Goal: Task Accomplishment & Management: Manage account settings

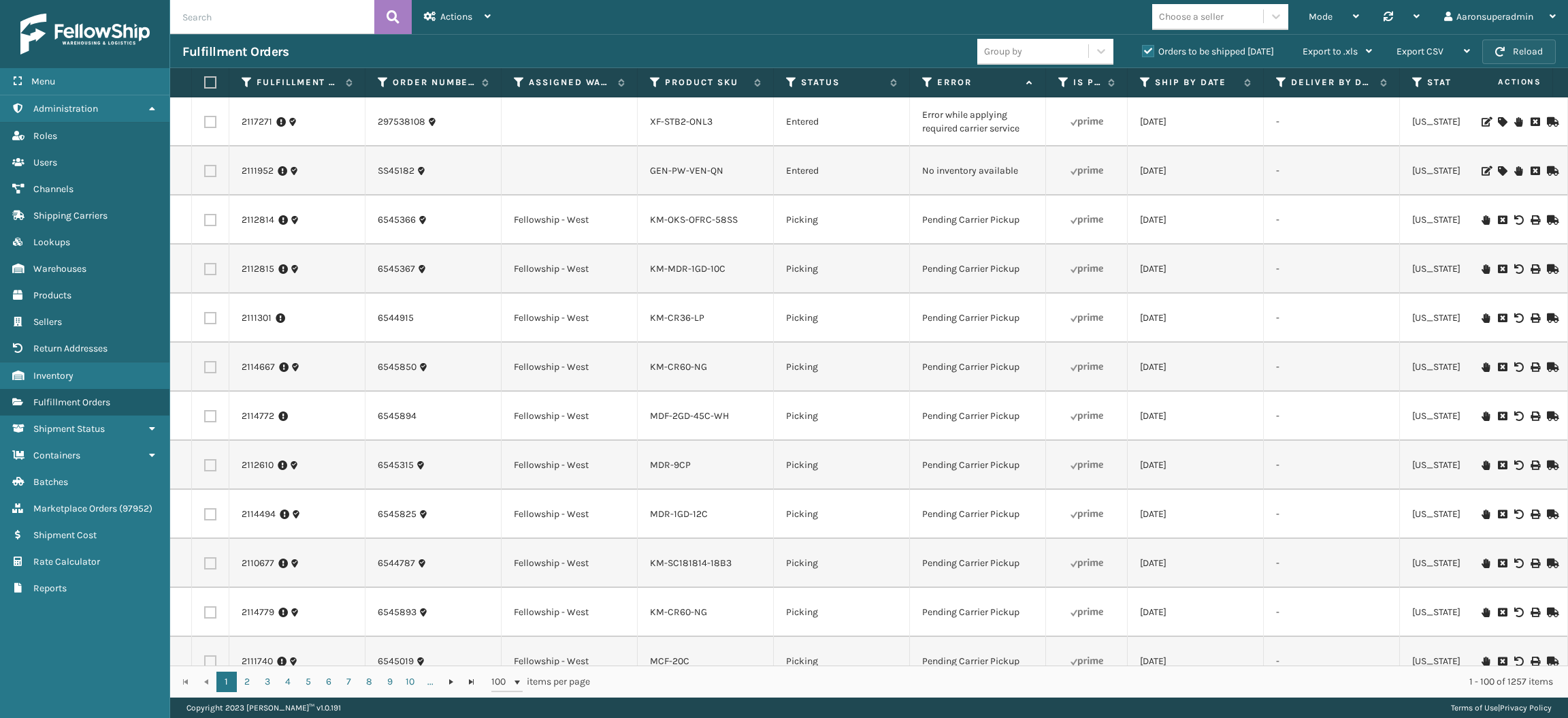
scroll to position [155, 0]
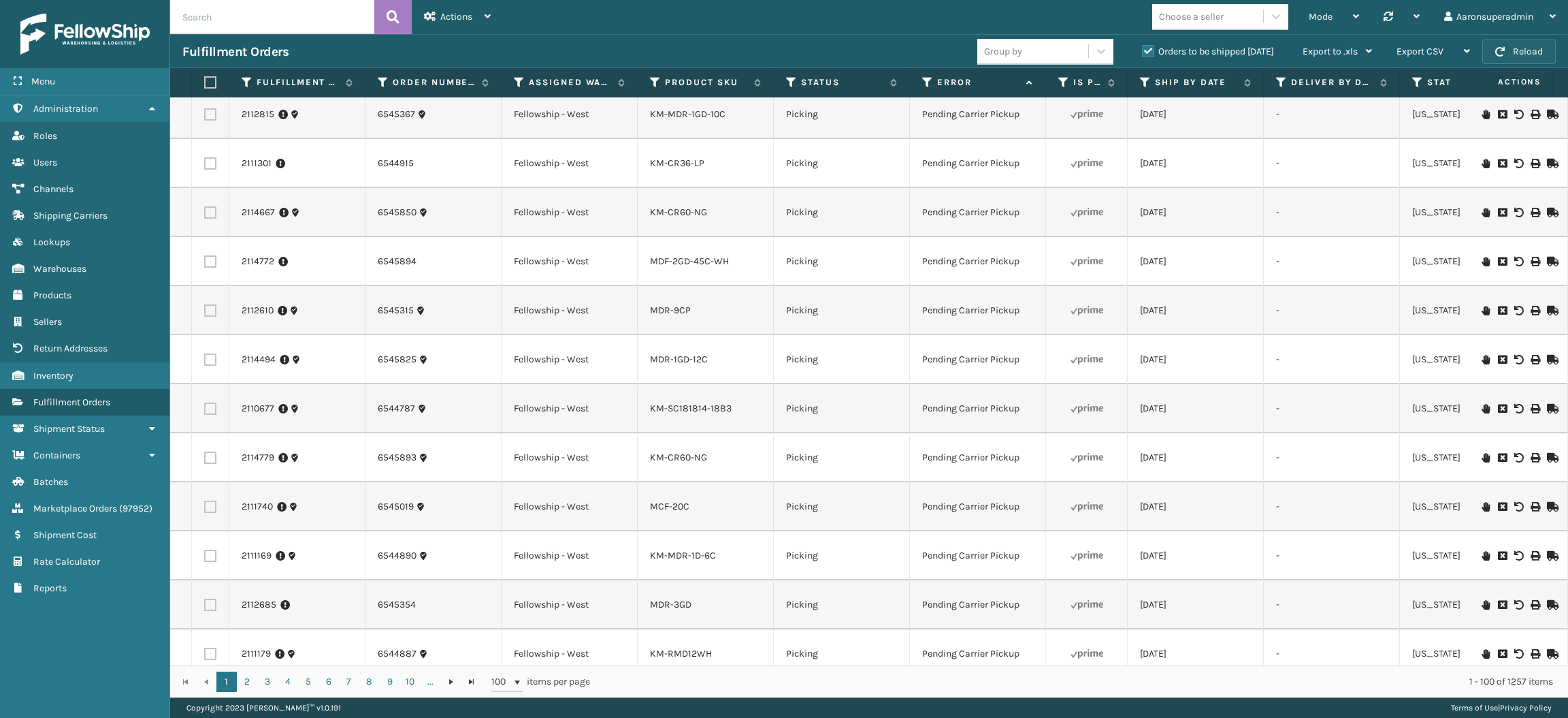
click at [1492, 39] on button "Reload" at bounding box center [1519, 51] width 74 height 24
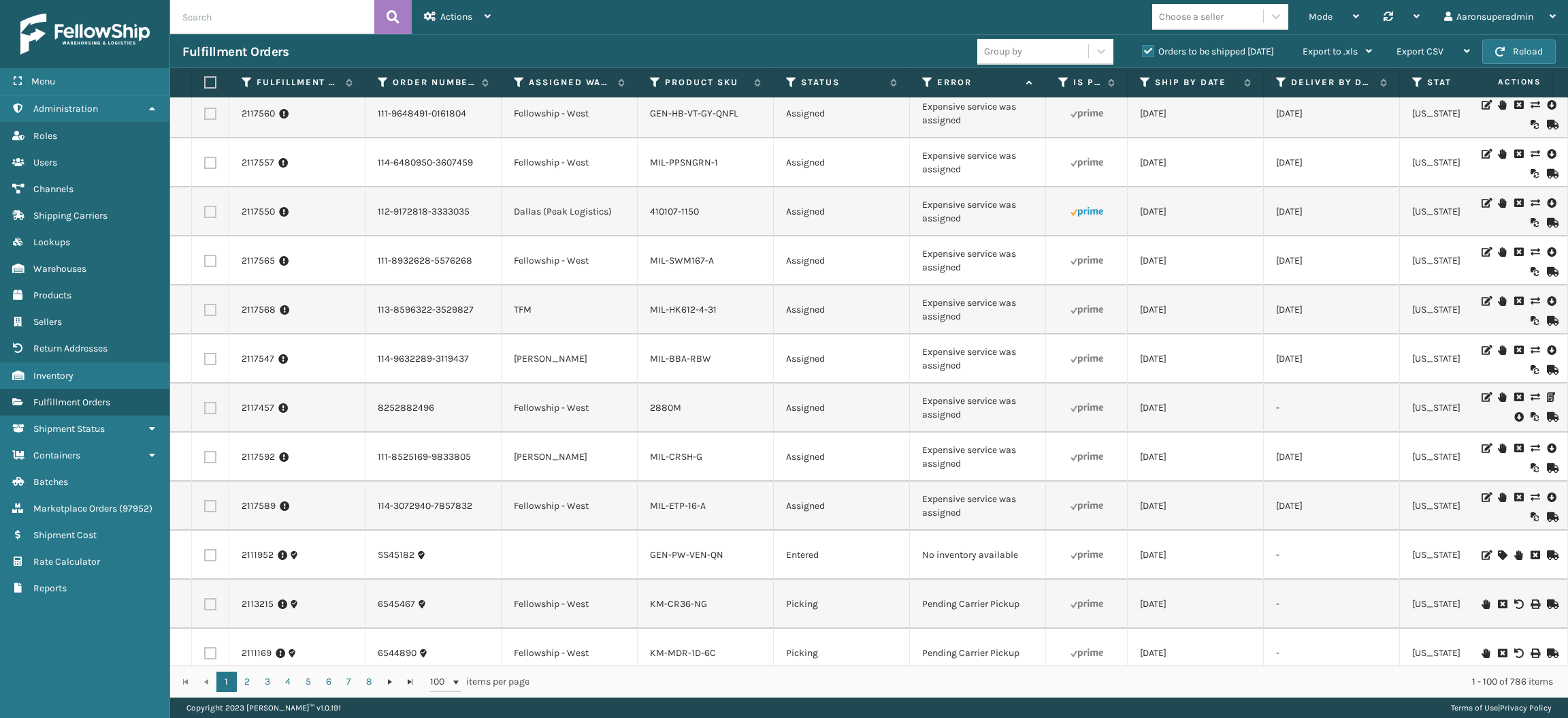
scroll to position [1625, 0]
drag, startPoint x: 971, startPoint y: 259, endPoint x: 922, endPoint y: 240, distance: 52.6
click at [922, 238] on td "Expensive service was assigned" at bounding box center [978, 213] width 136 height 49
copy td "Expensive service was assigned"
click at [283, 5] on input "text" at bounding box center [272, 16] width 204 height 34
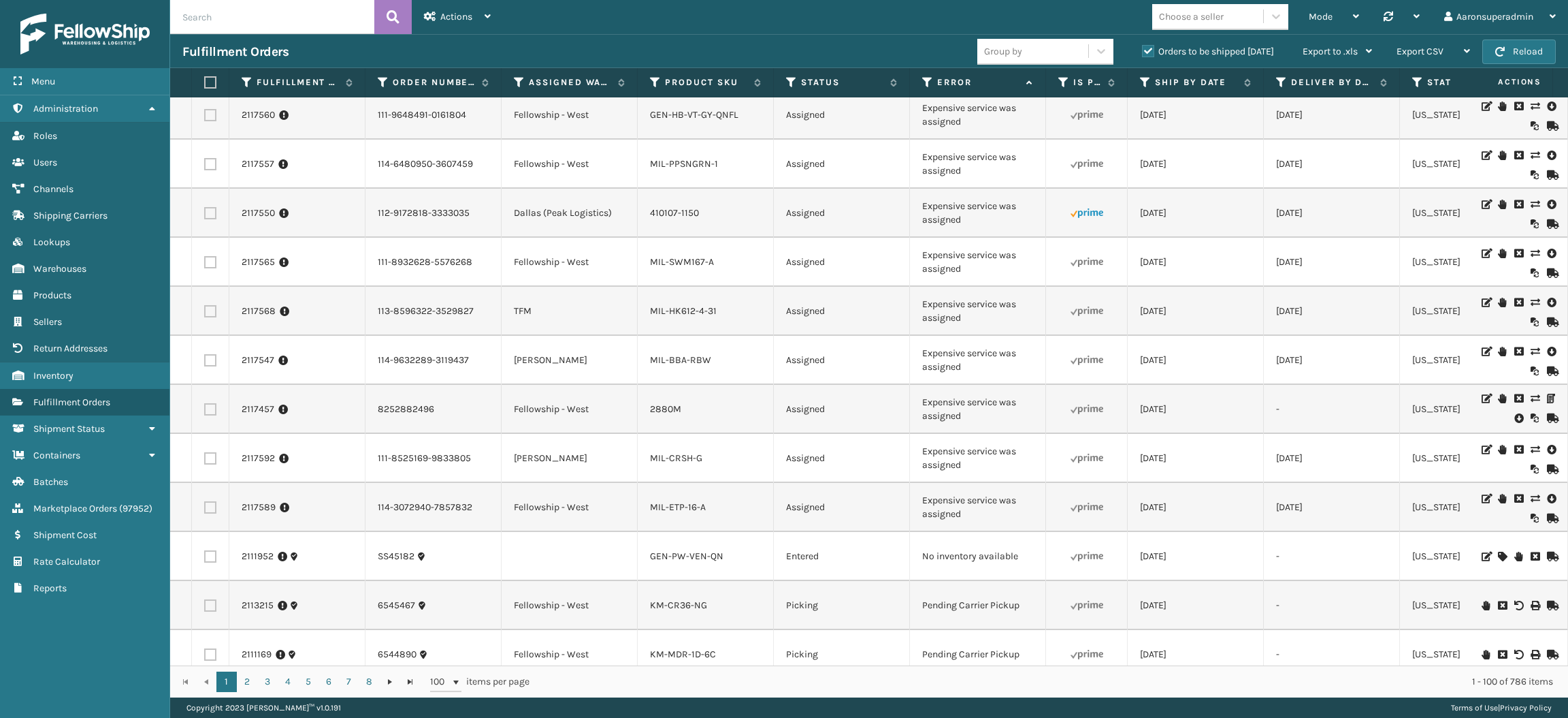
paste input "Expensive service was assigned"
type input "Expensive service was assigned"
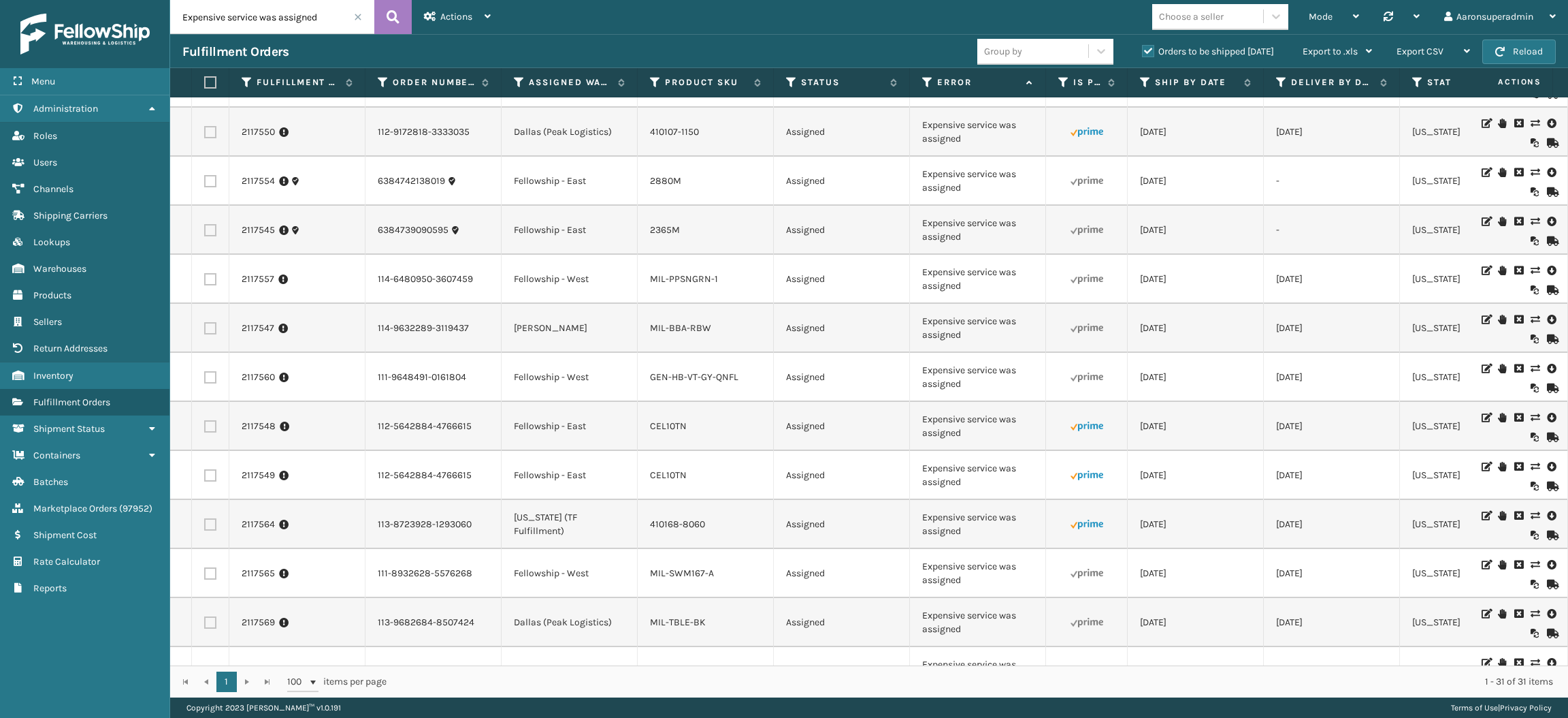
scroll to position [38, 0]
click at [216, 230] on td at bounding box center [210, 231] width 37 height 49
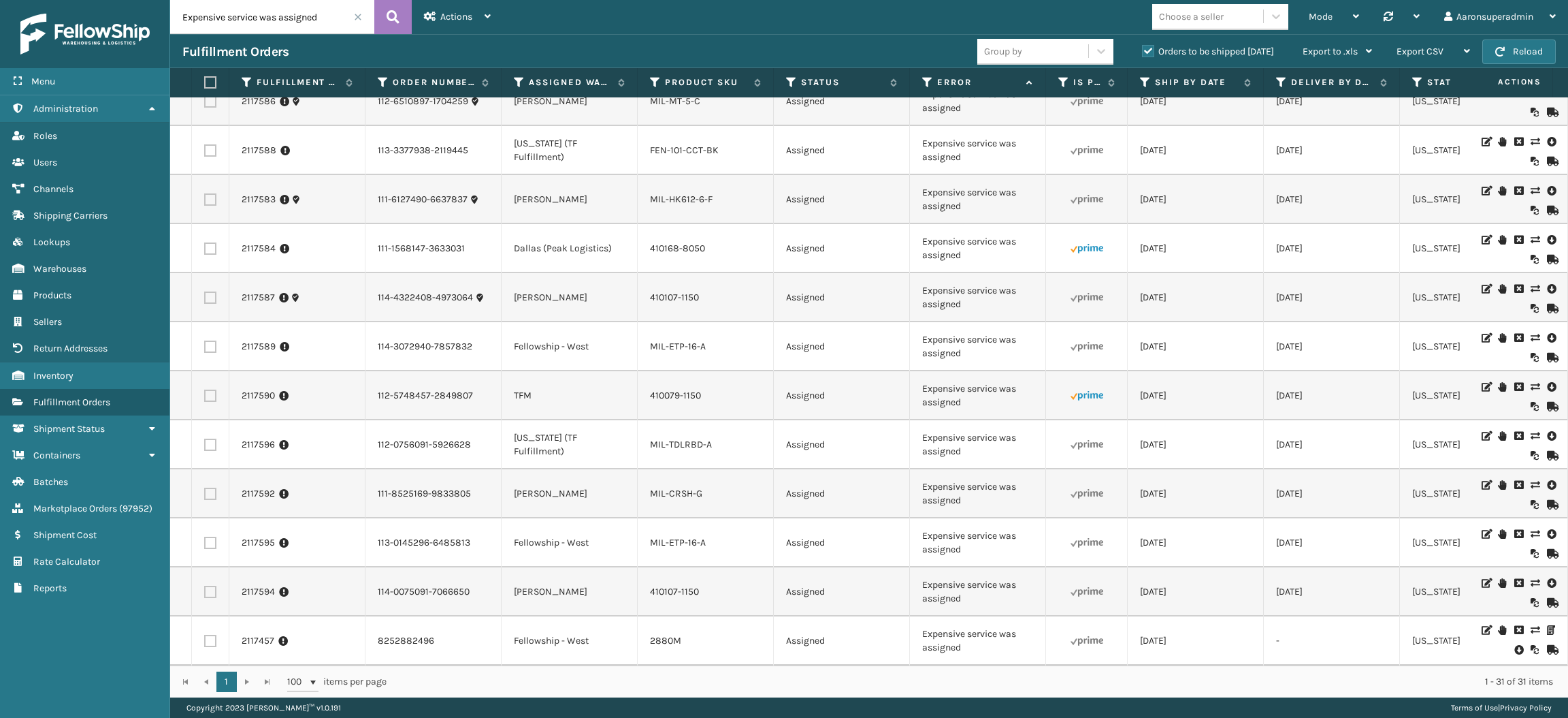
scroll to position [0, 0]
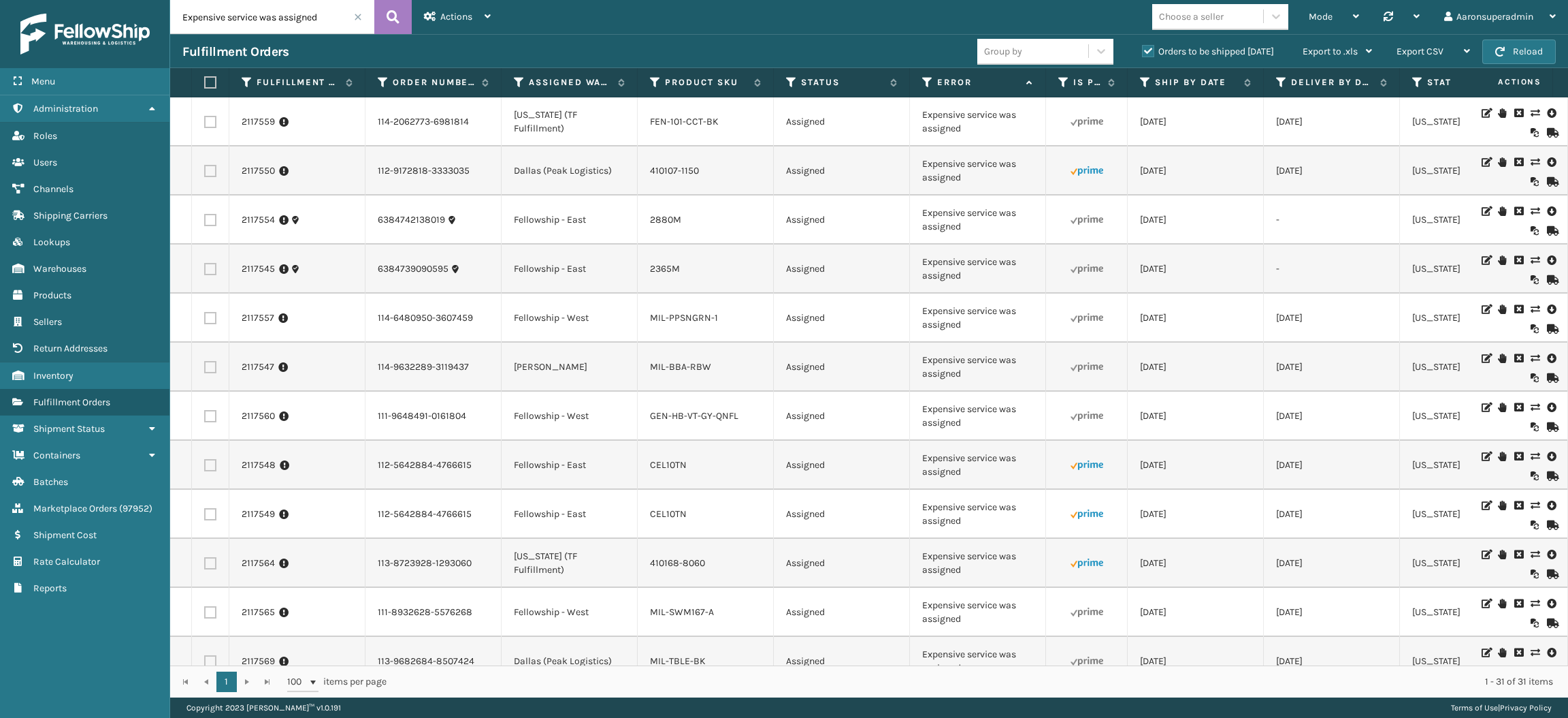
click at [1531, 159] on icon at bounding box center [1534, 161] width 8 height 10
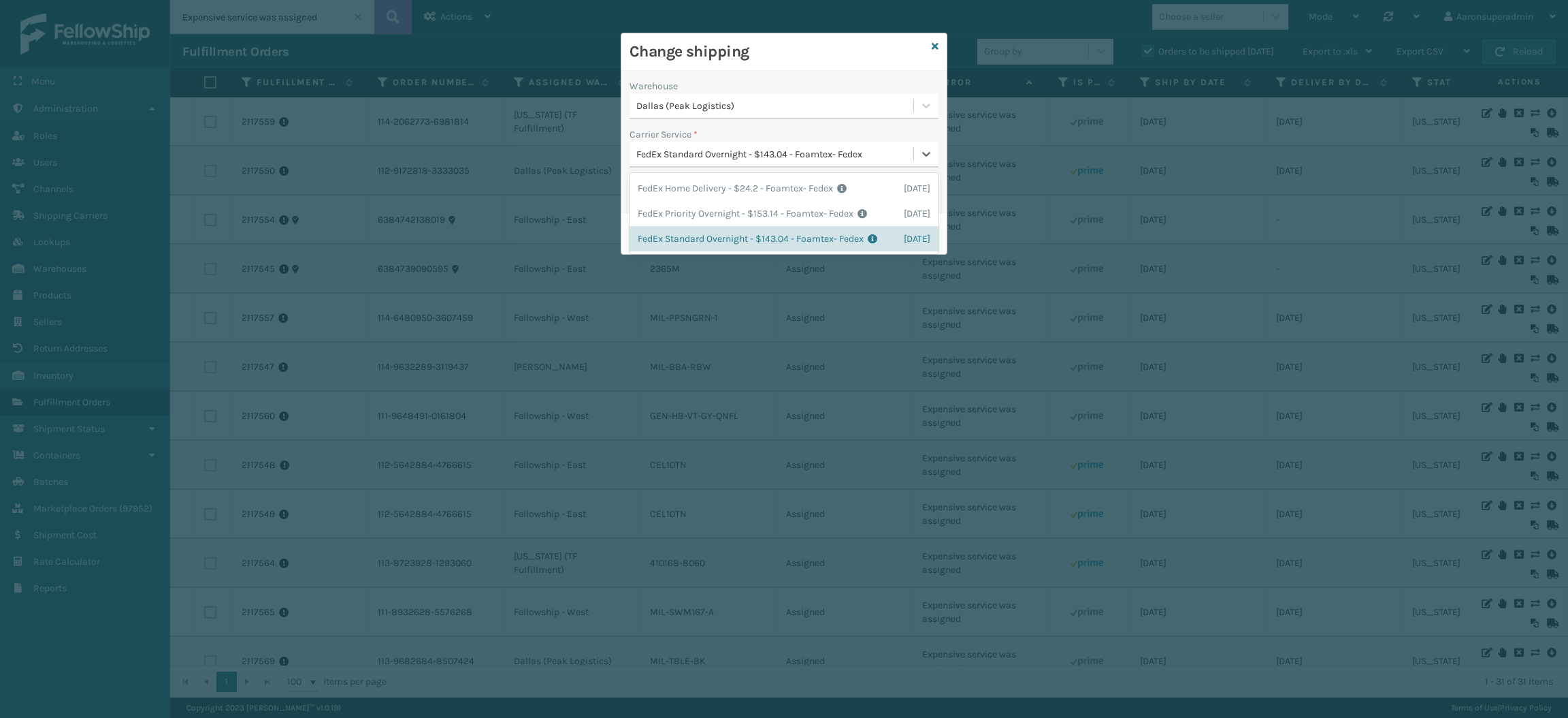
click at [779, 146] on div "FedEx Standard Overnight - $143.04 - Foamtex- Fedex" at bounding box center [771, 155] width 284 height 23
click at [790, 101] on div "Dallas (Peak Logistics)" at bounding box center [775, 106] width 279 height 14
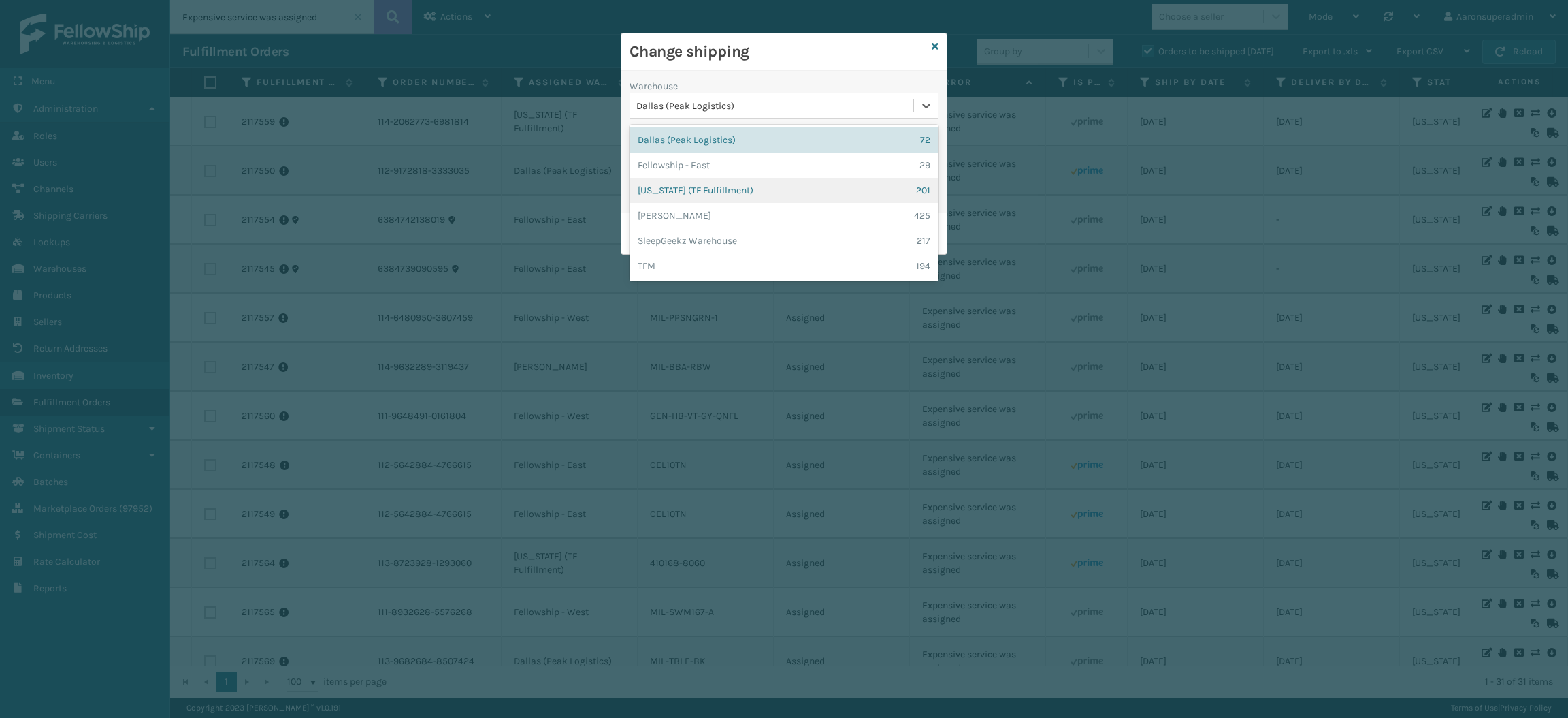
click at [745, 194] on div "Indiana (TF Fulfillment) 201" at bounding box center [784, 190] width 309 height 25
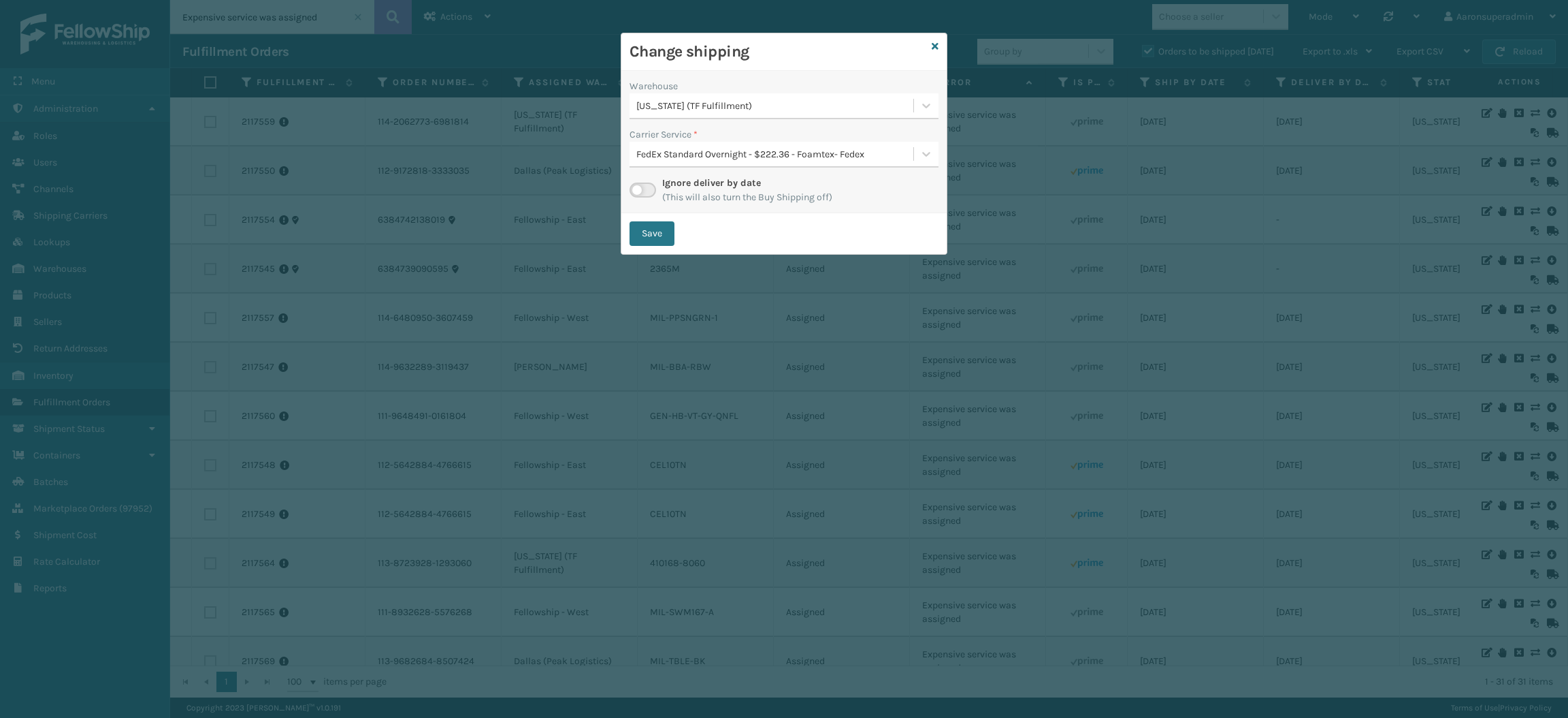
click at [742, 153] on div "FedEx Standard Overnight - $222.36 - Foamtex- Fedex" at bounding box center [775, 154] width 279 height 14
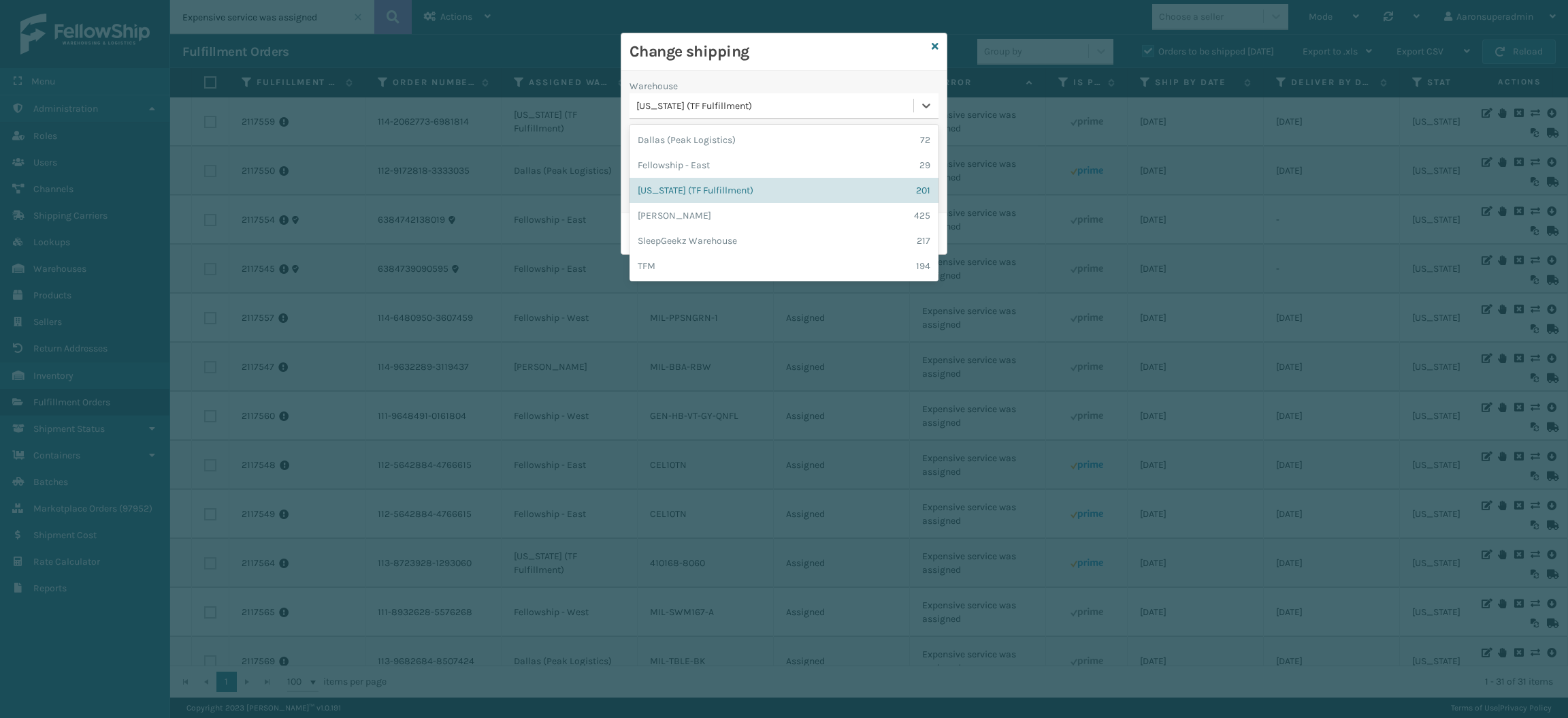
click at [758, 105] on div "[US_STATE] (TF Fulfillment)" at bounding box center [775, 106] width 279 height 14
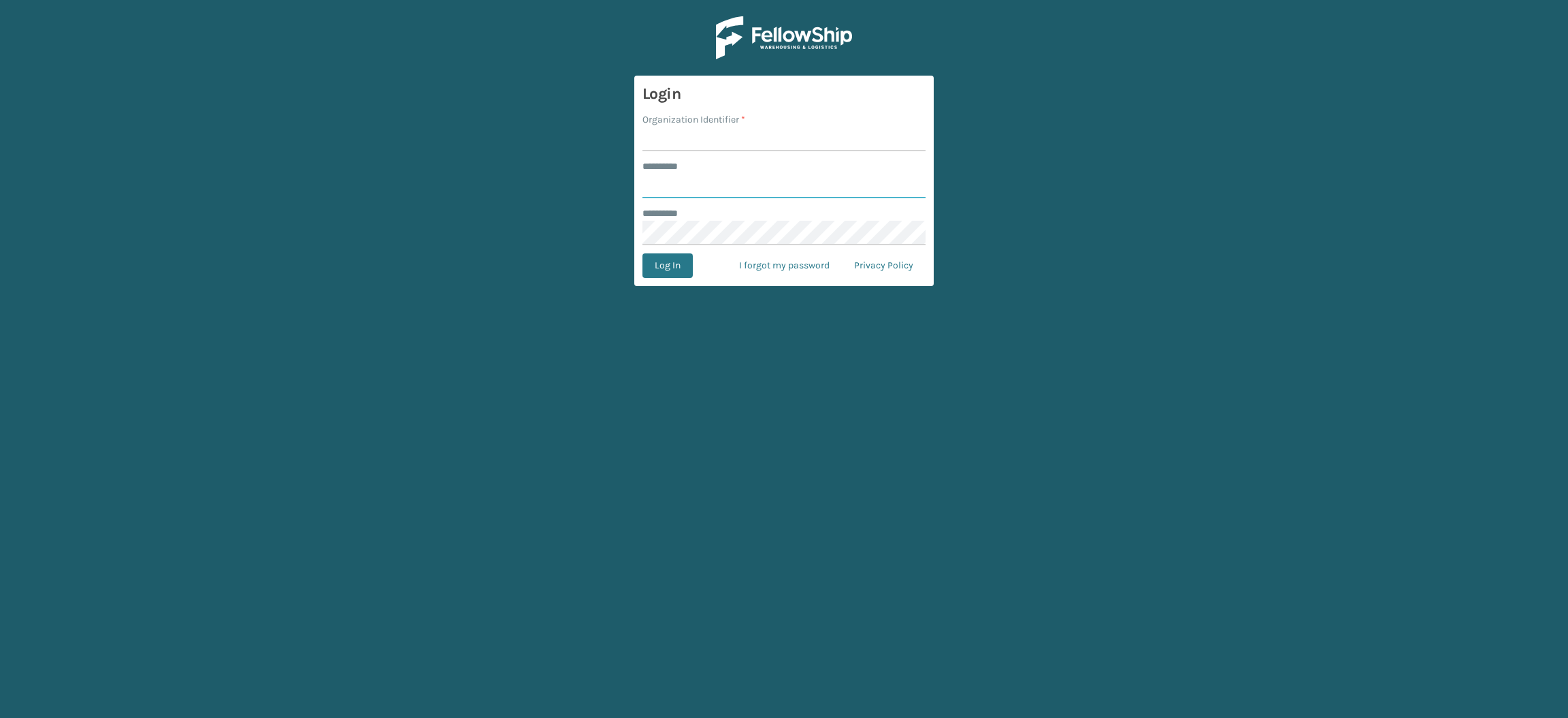
type input "**********"
click at [737, 142] on input "Organization Identifier *" at bounding box center [784, 139] width 283 height 24
type input "SuperAdminOrganization"
click at [671, 267] on button "Log In" at bounding box center [667, 266] width 50 height 24
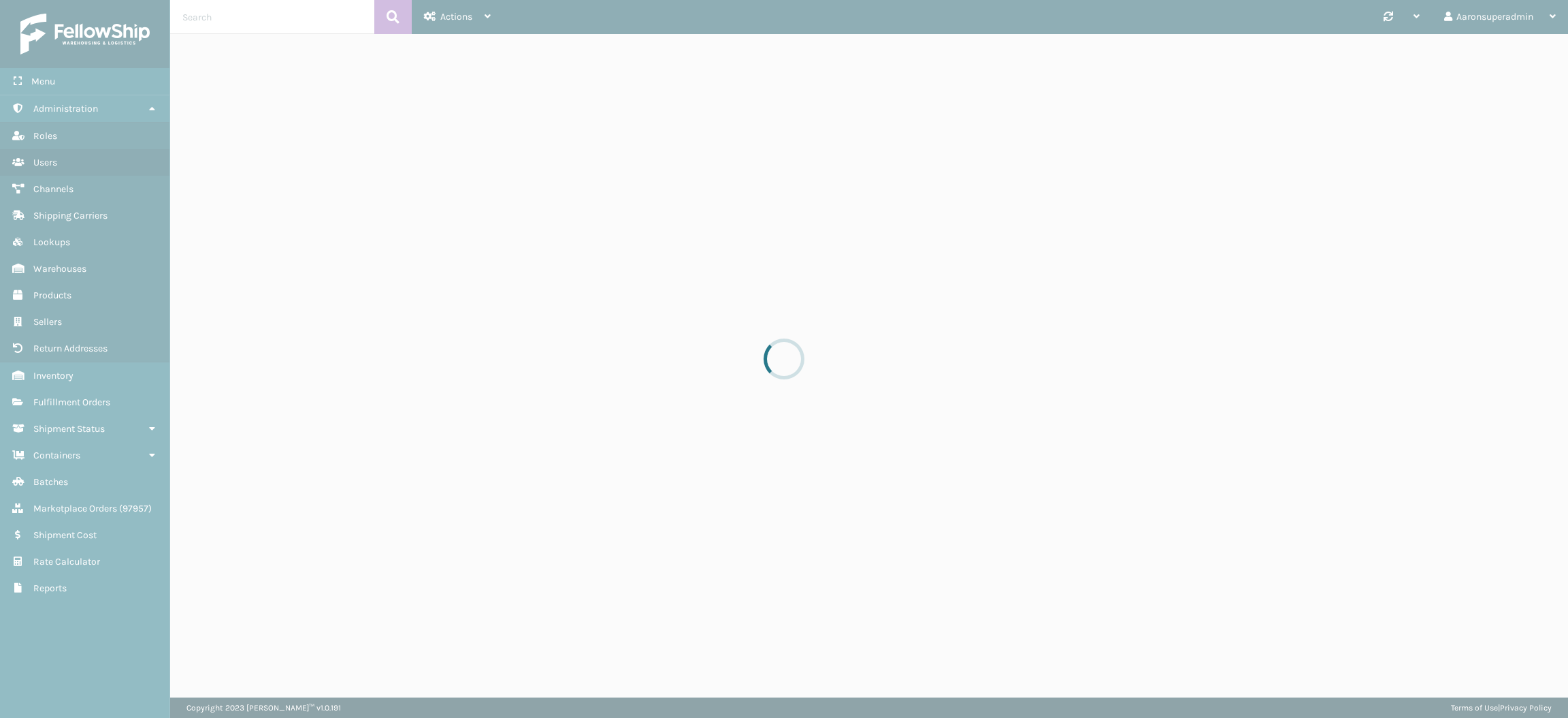
click at [399, 10] on div at bounding box center [784, 359] width 1568 height 718
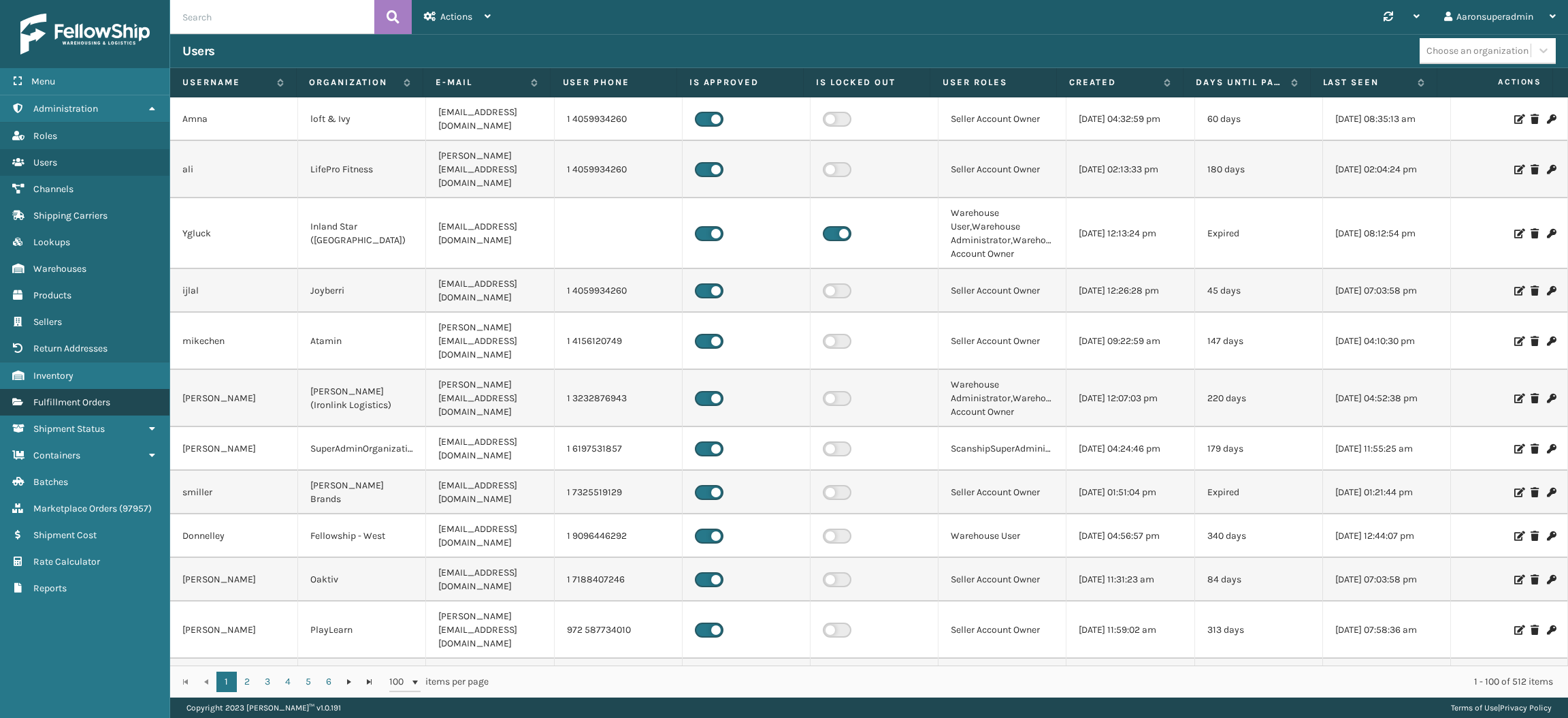
click at [84, 399] on link "Fulfillment Orders" at bounding box center [84, 402] width 169 height 27
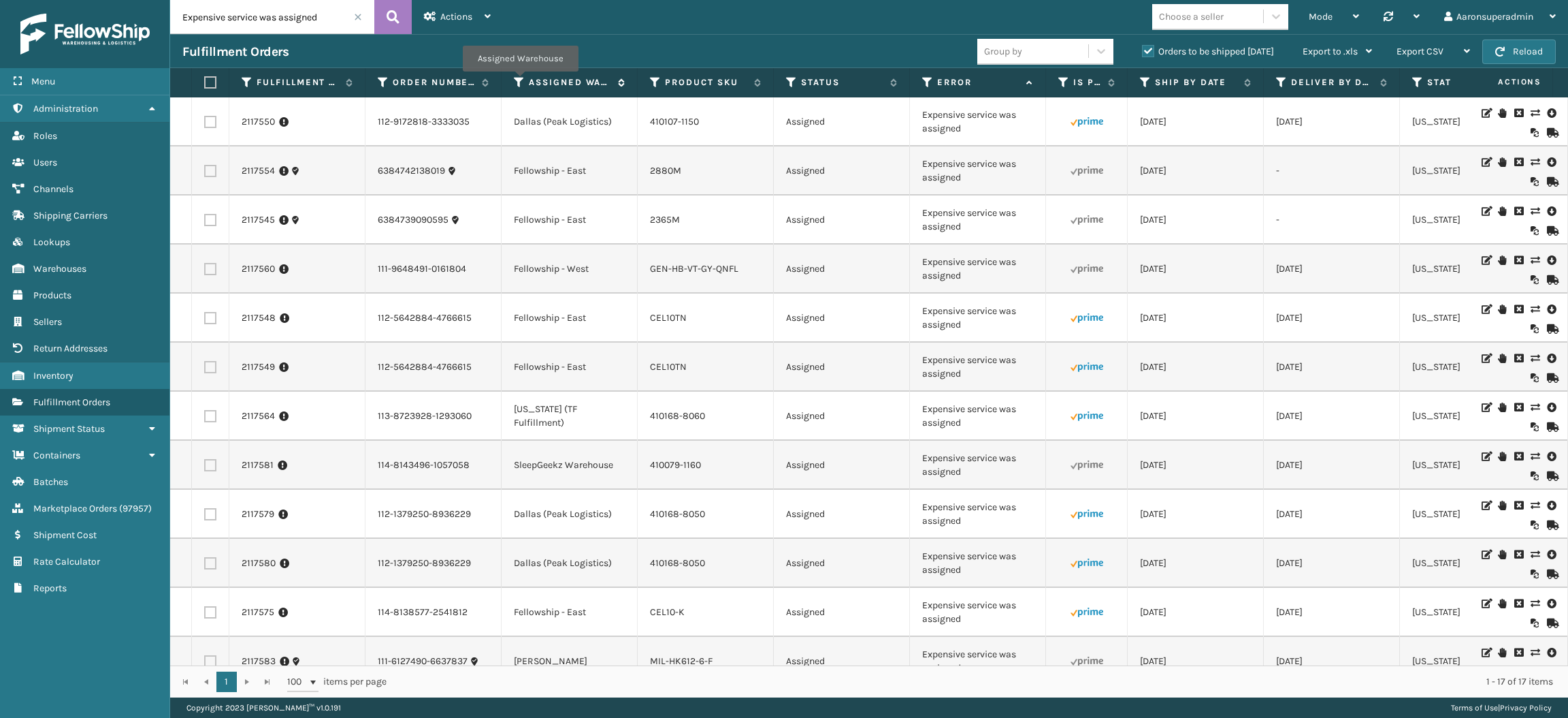
click at [522, 83] on icon at bounding box center [519, 82] width 11 height 12
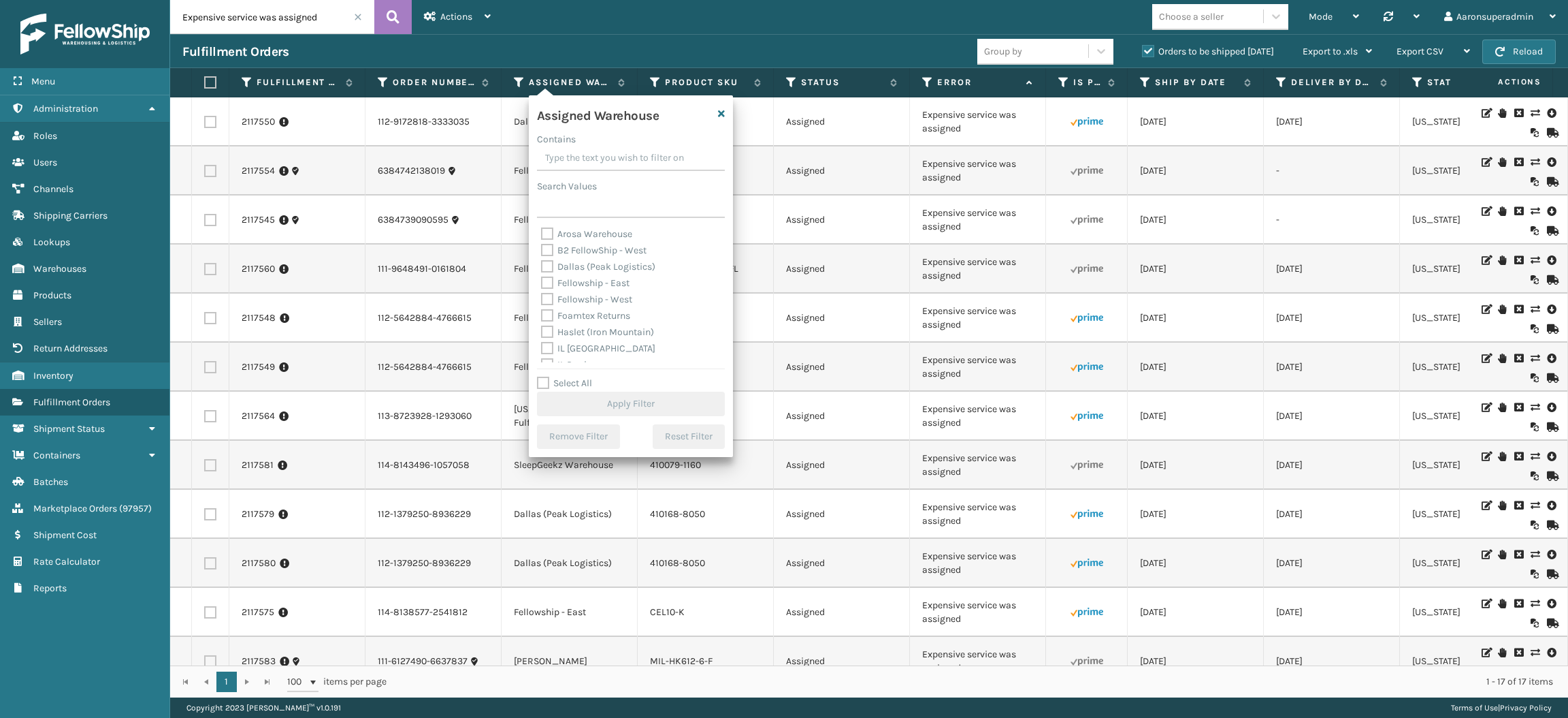
click at [581, 301] on label "Fellowship - West" at bounding box center [587, 299] width 91 height 11
click at [541, 300] on input "Fellowship - West" at bounding box center [541, 296] width 1 height 9
checkbox input "true"
click at [590, 395] on button "Apply Filter" at bounding box center [631, 404] width 187 height 24
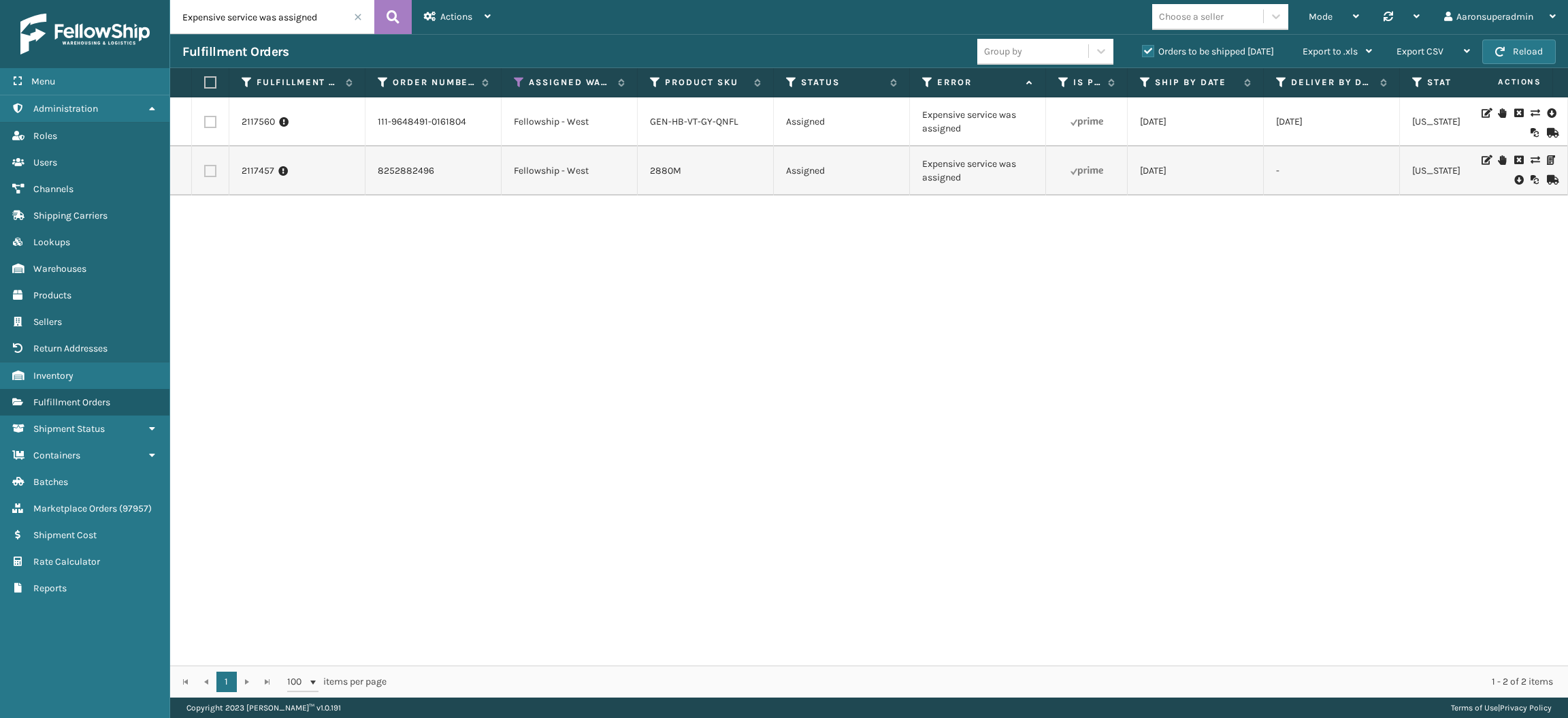
click at [212, 177] on label at bounding box center [210, 171] width 12 height 12
click at [205, 174] on input "checkbox" at bounding box center [204, 169] width 1 height 9
checkbox input "true"
click at [205, 128] on label at bounding box center [210, 122] width 12 height 12
click at [205, 125] on input "checkbox" at bounding box center [204, 120] width 1 height 9
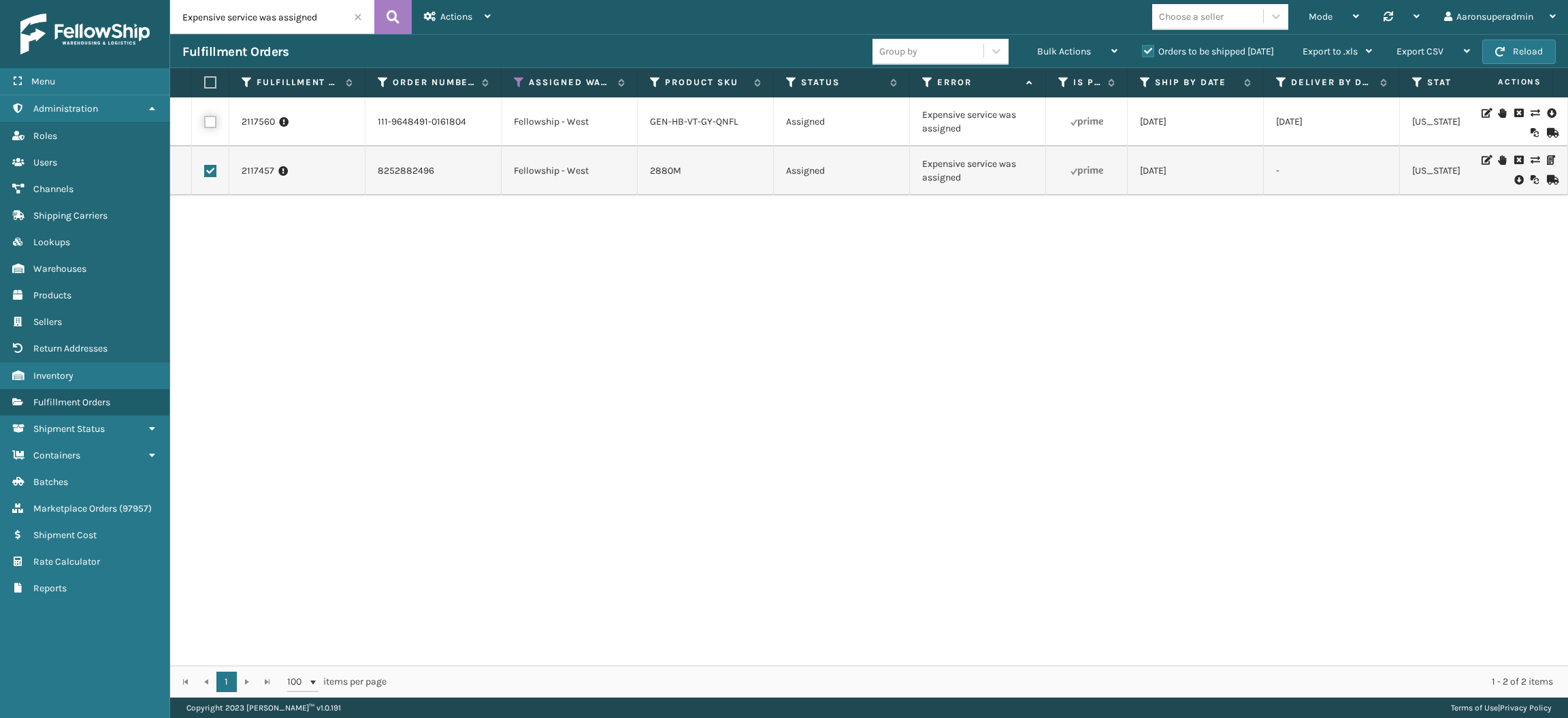
checkbox input "true"
click at [1062, 58] on div "Bulk Actions" at bounding box center [1077, 51] width 81 height 34
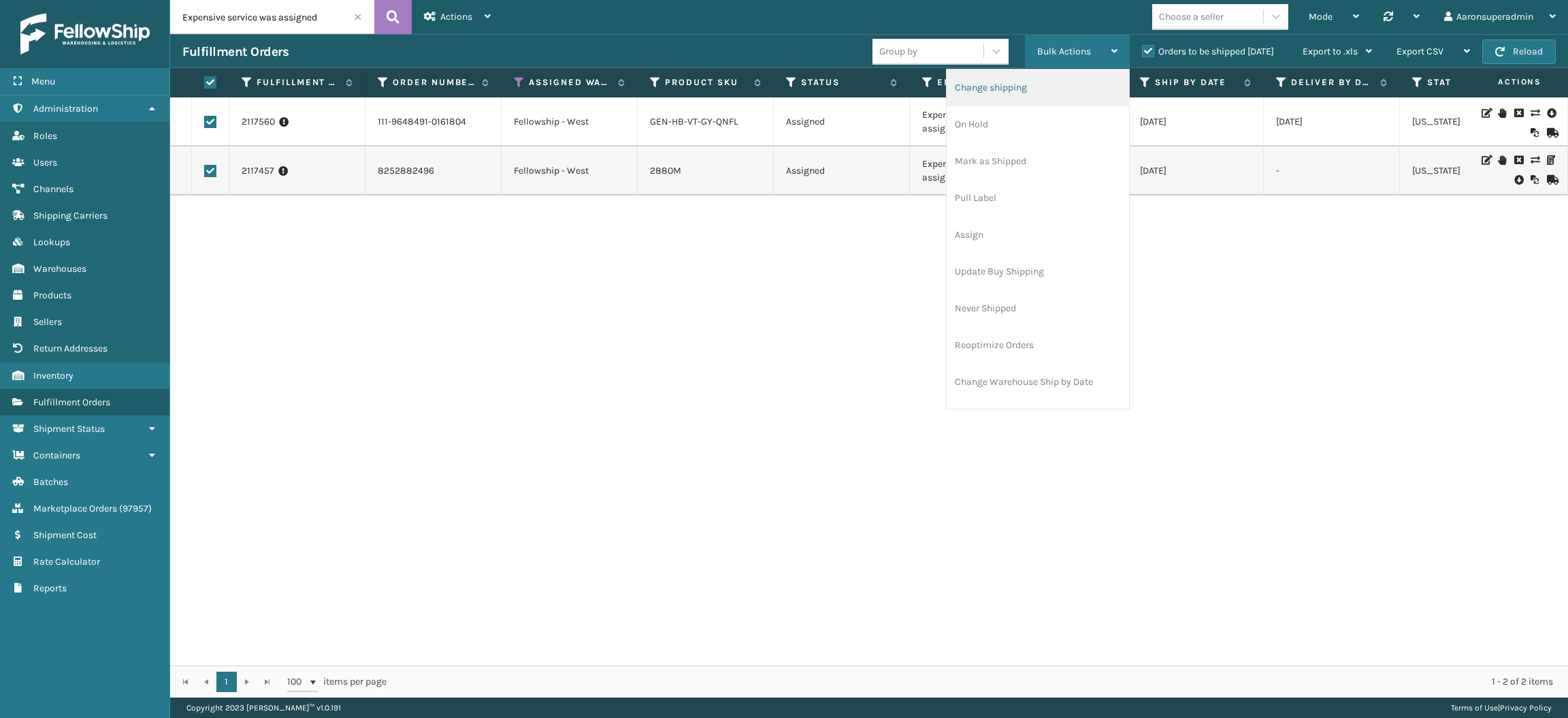
click at [993, 96] on li "Change shipping" at bounding box center [1038, 88] width 182 height 36
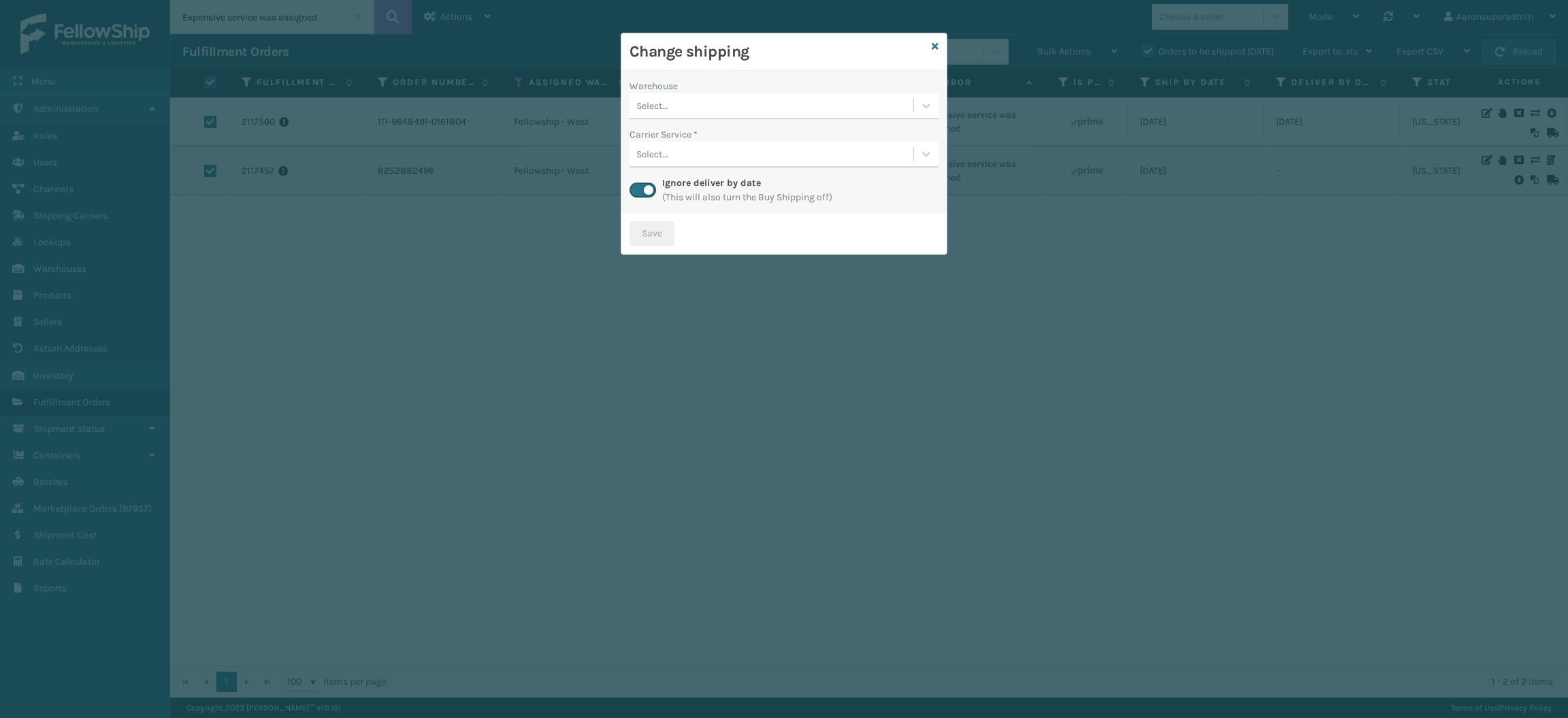
click at [659, 100] on div "Select..." at bounding box center [652, 106] width 32 height 14
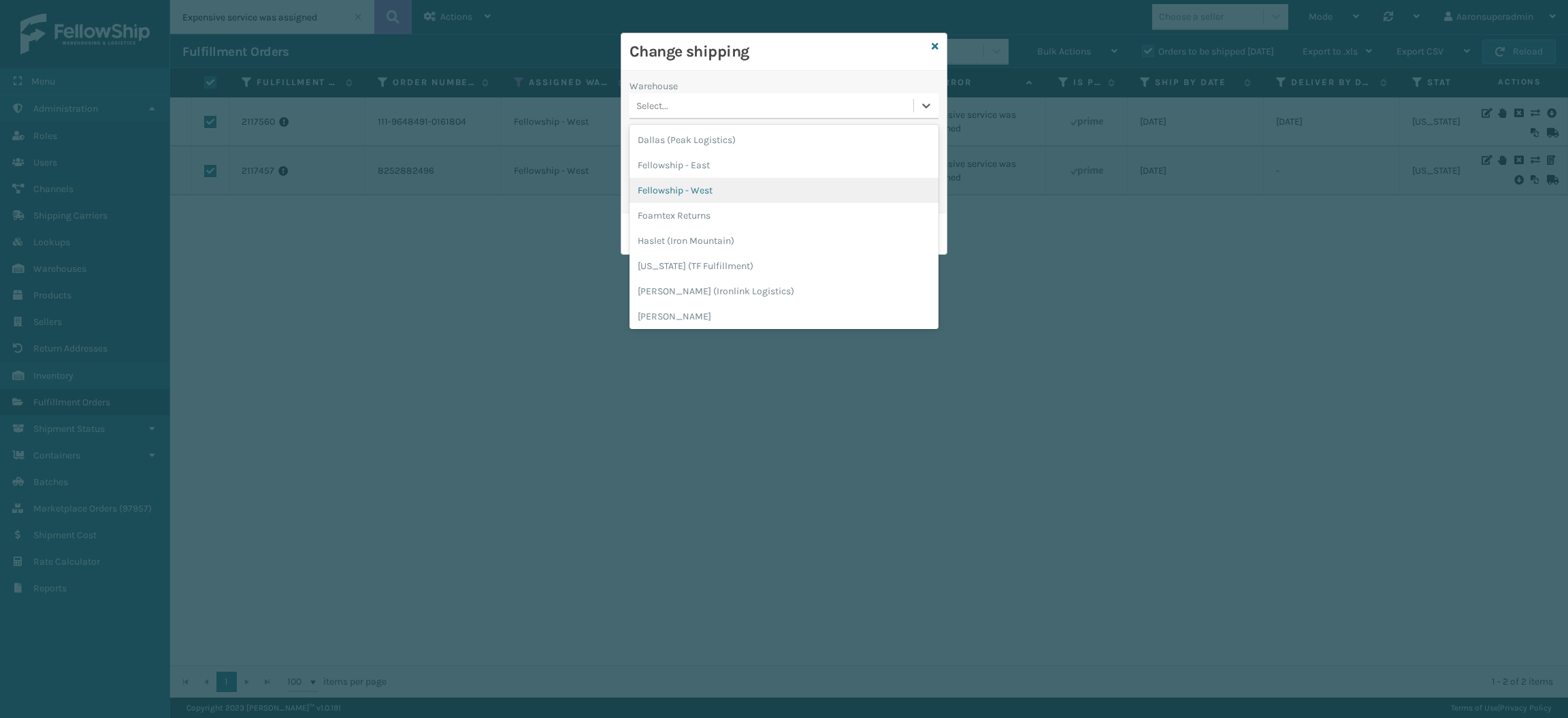
click at [695, 188] on div "Fellowship - West" at bounding box center [784, 190] width 309 height 25
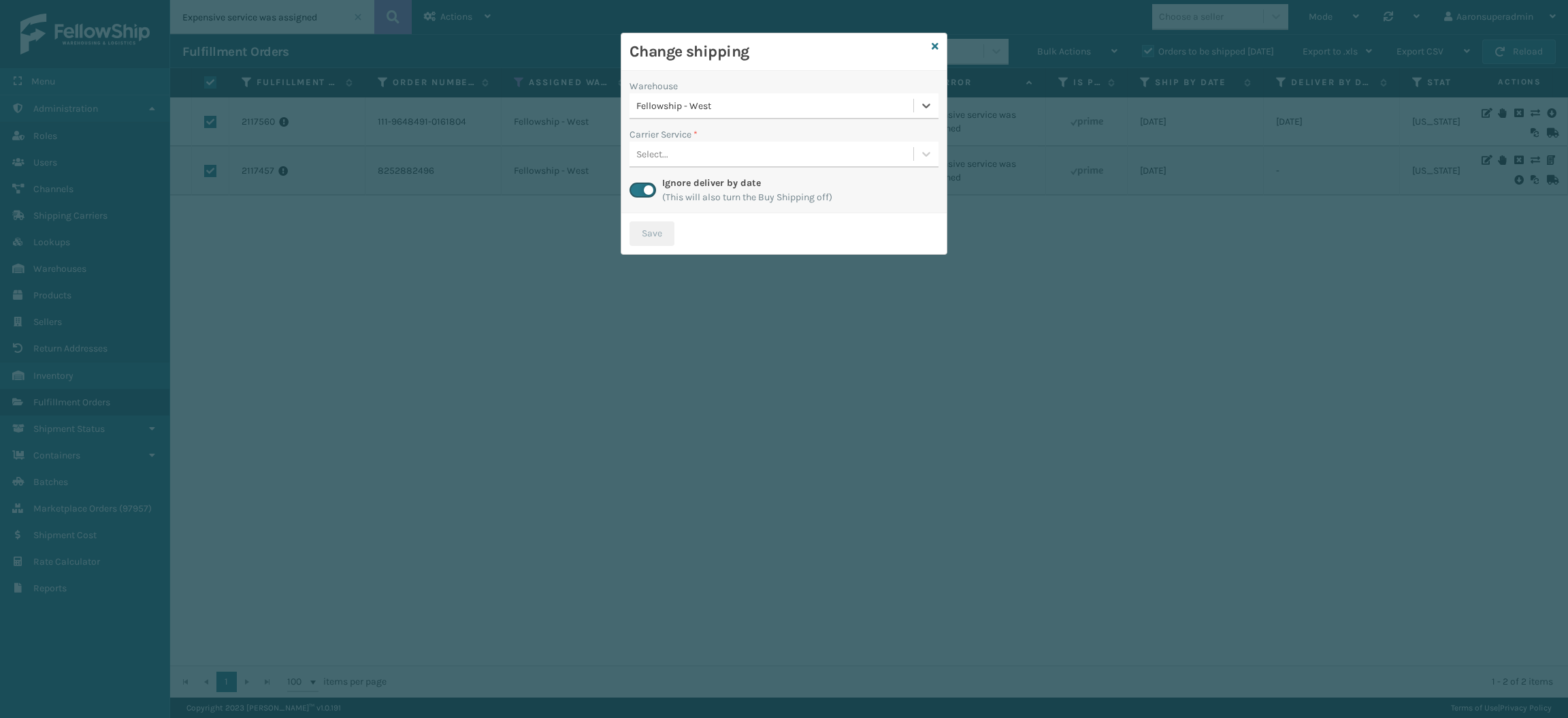
click at [642, 145] on div "Select..." at bounding box center [771, 155] width 284 height 23
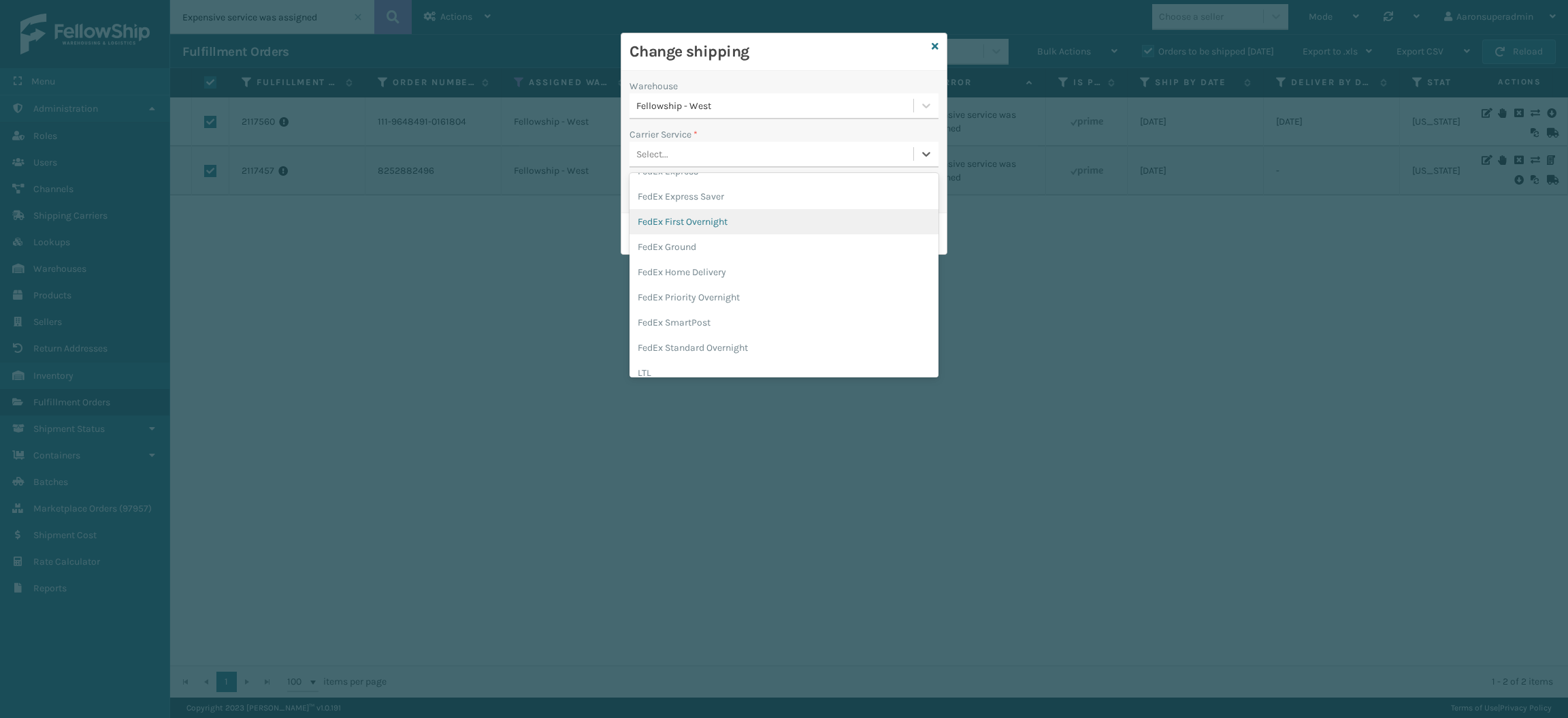
scroll to position [118, 0]
click at [671, 268] on div "FedEx Home Delivery" at bounding box center [784, 272] width 309 height 25
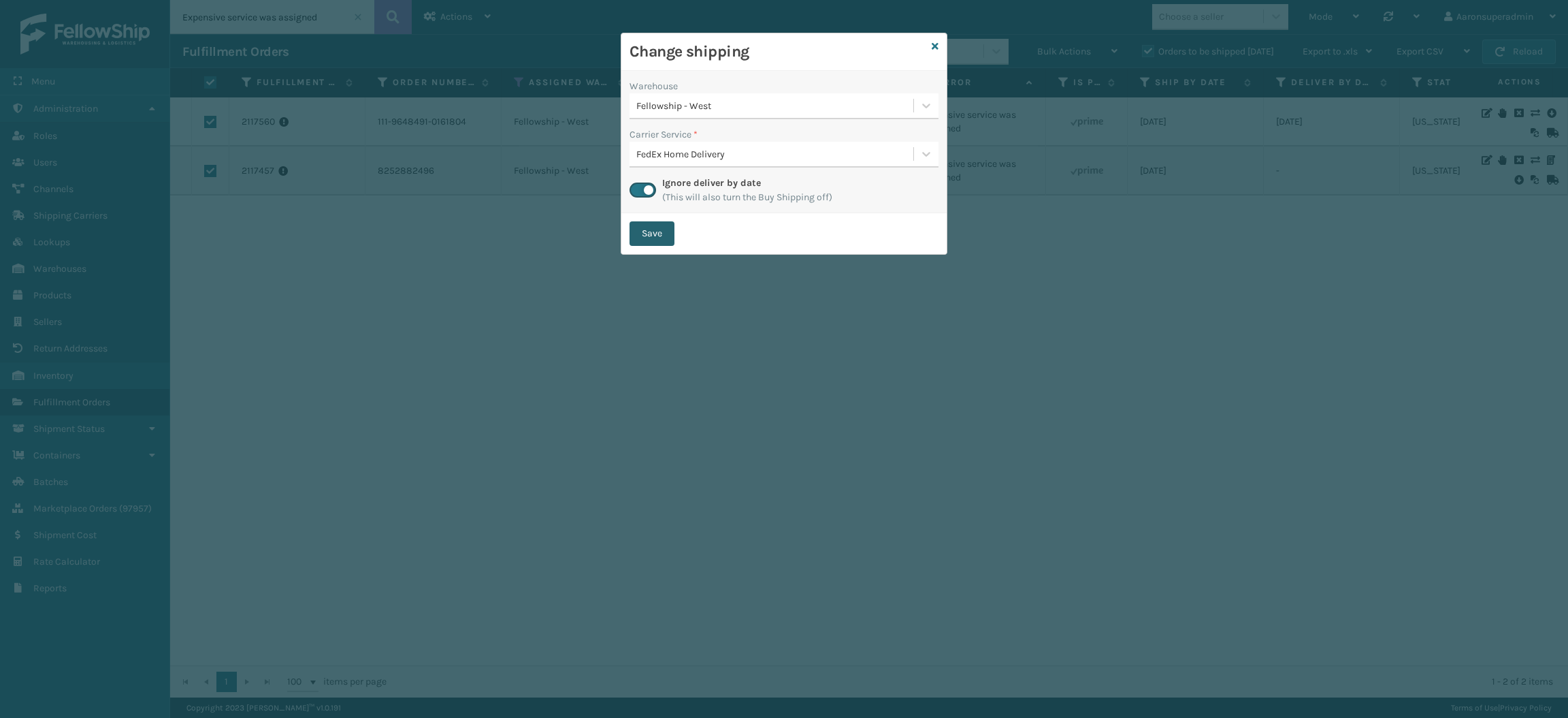
click at [636, 230] on button "Save" at bounding box center [653, 234] width 45 height 24
checkbox input "false"
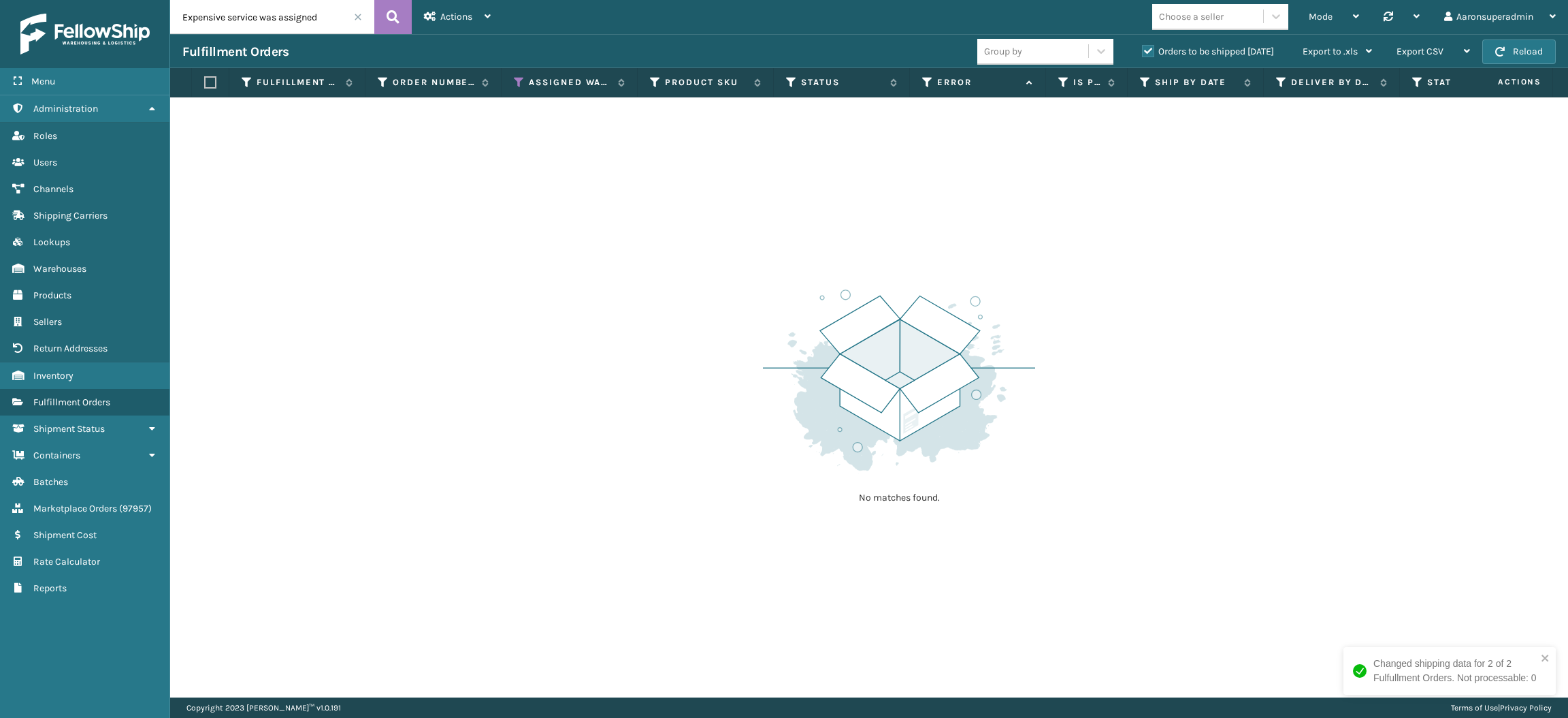
click at [356, 18] on span at bounding box center [358, 16] width 8 height 8
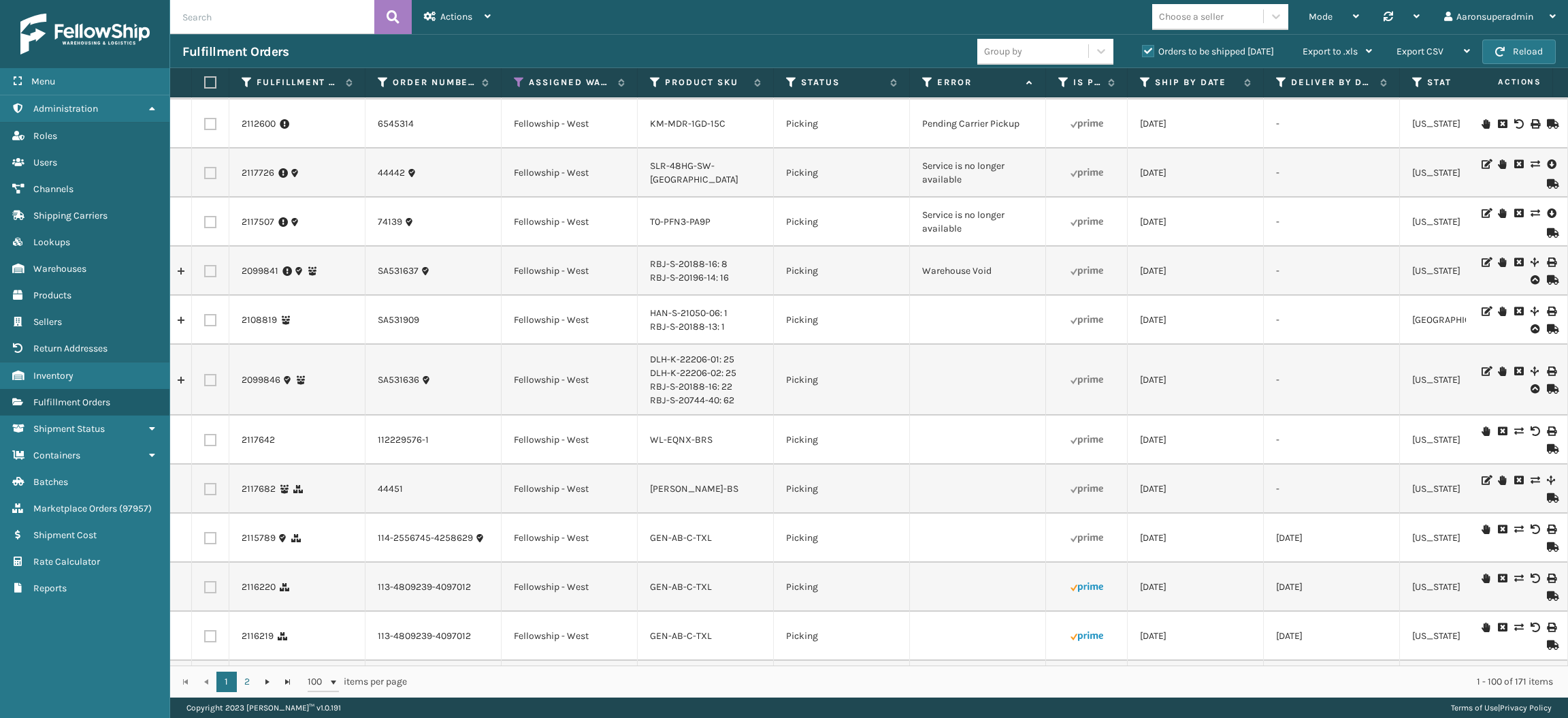
scroll to position [2212, 0]
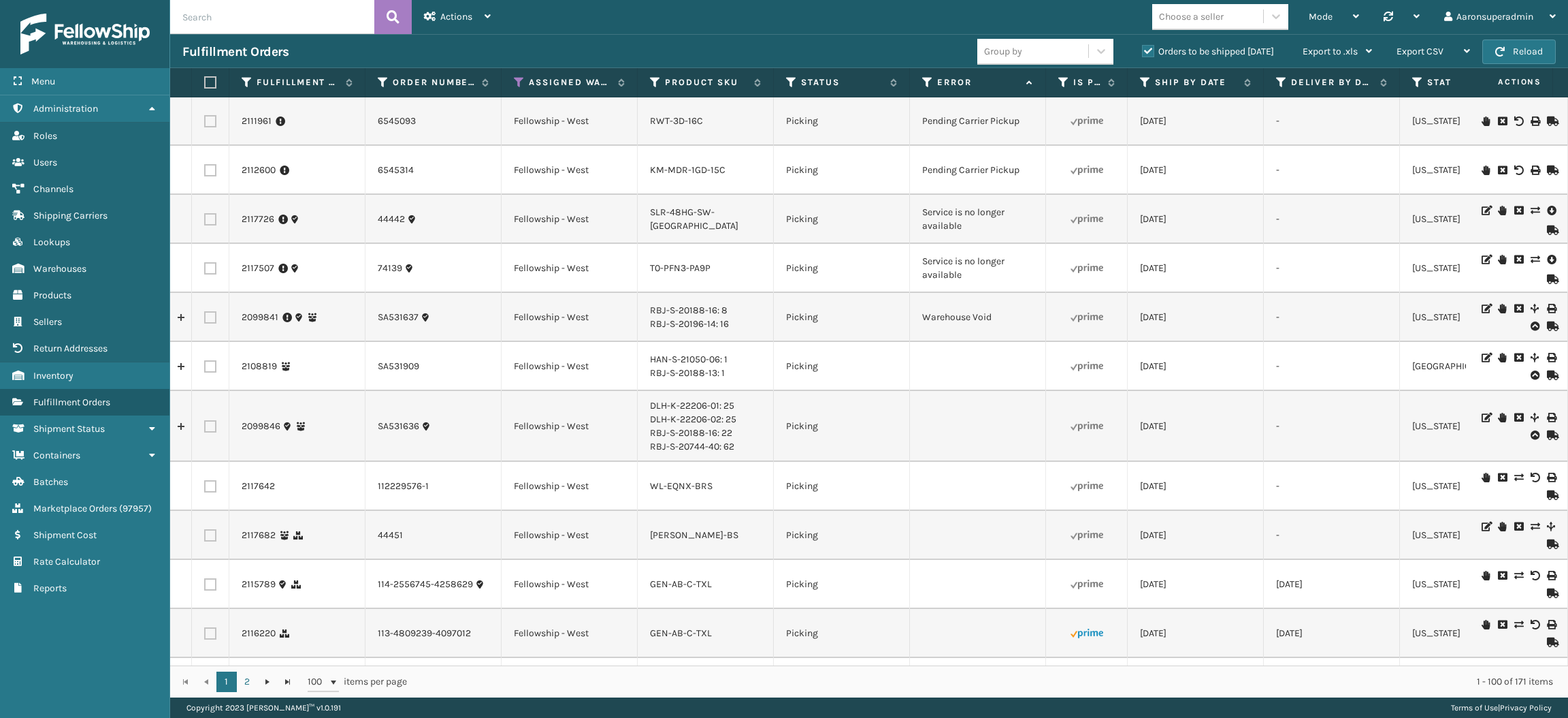
click at [213, 262] on label at bounding box center [210, 268] width 12 height 12
click at [205, 262] on input "checkbox" at bounding box center [204, 267] width 1 height 9
checkbox input "true"
click at [210, 214] on label at bounding box center [210, 220] width 12 height 12
click at [205, 214] on input "checkbox" at bounding box center [204, 218] width 1 height 9
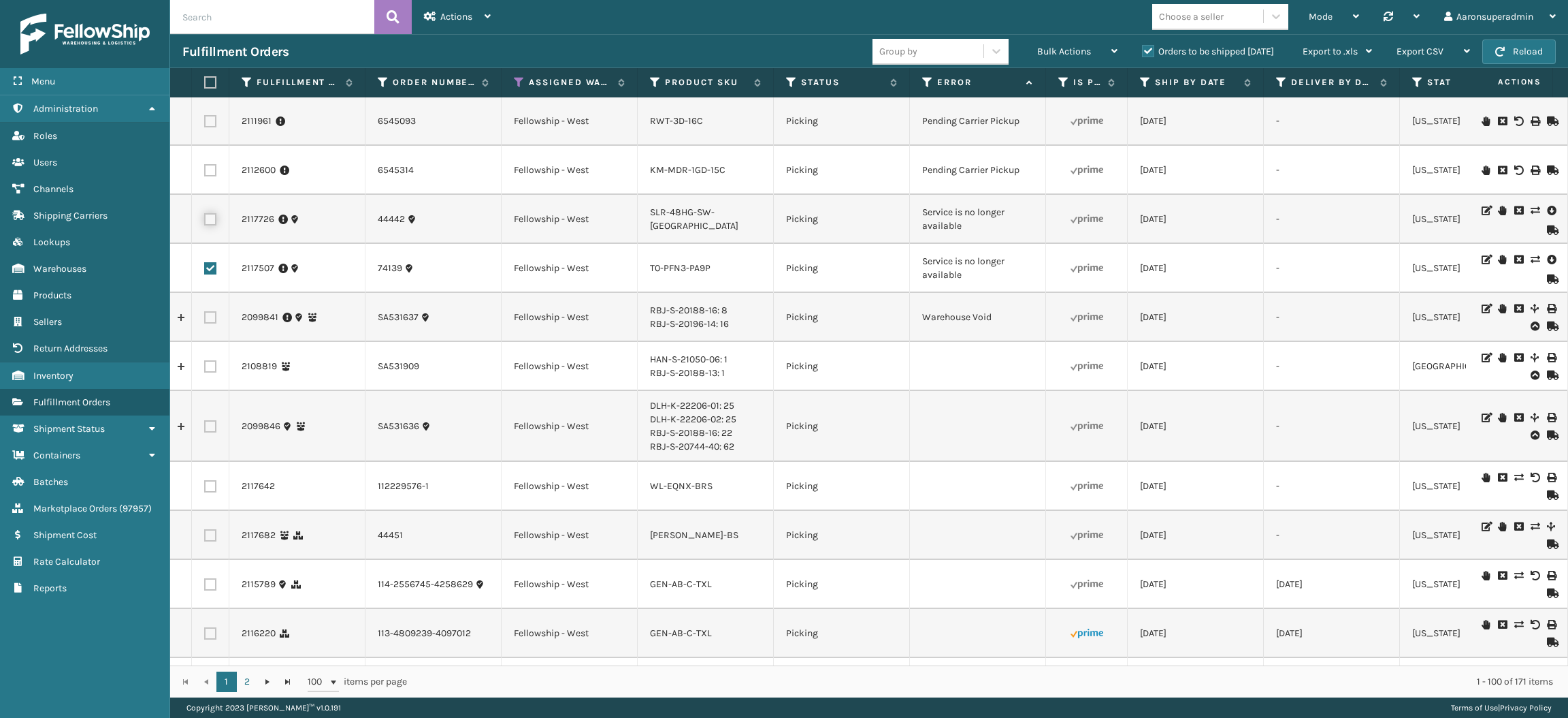
checkbox input "true"
click at [1048, 51] on span "Bulk Actions" at bounding box center [1064, 51] width 54 height 11
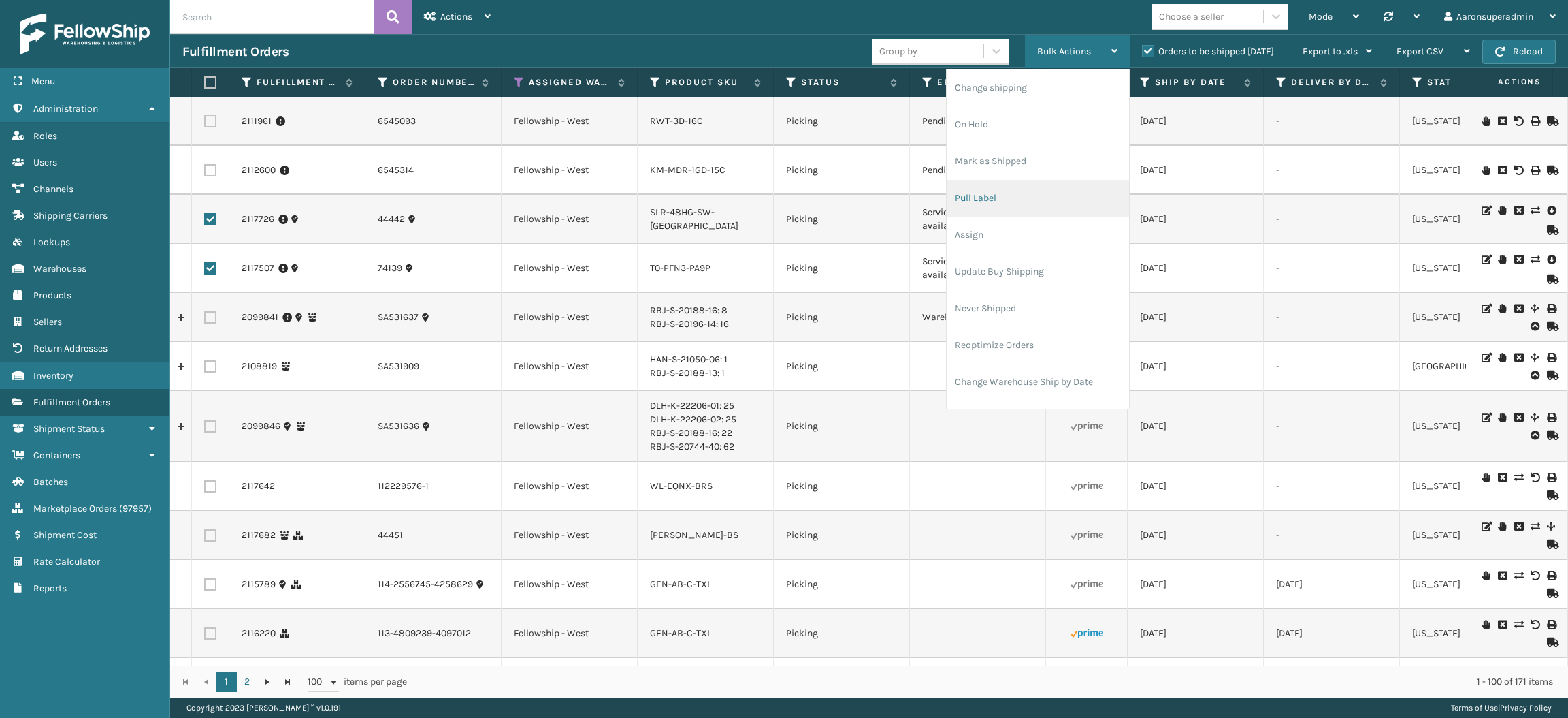
click at [996, 192] on li "Pull Label" at bounding box center [1038, 198] width 182 height 36
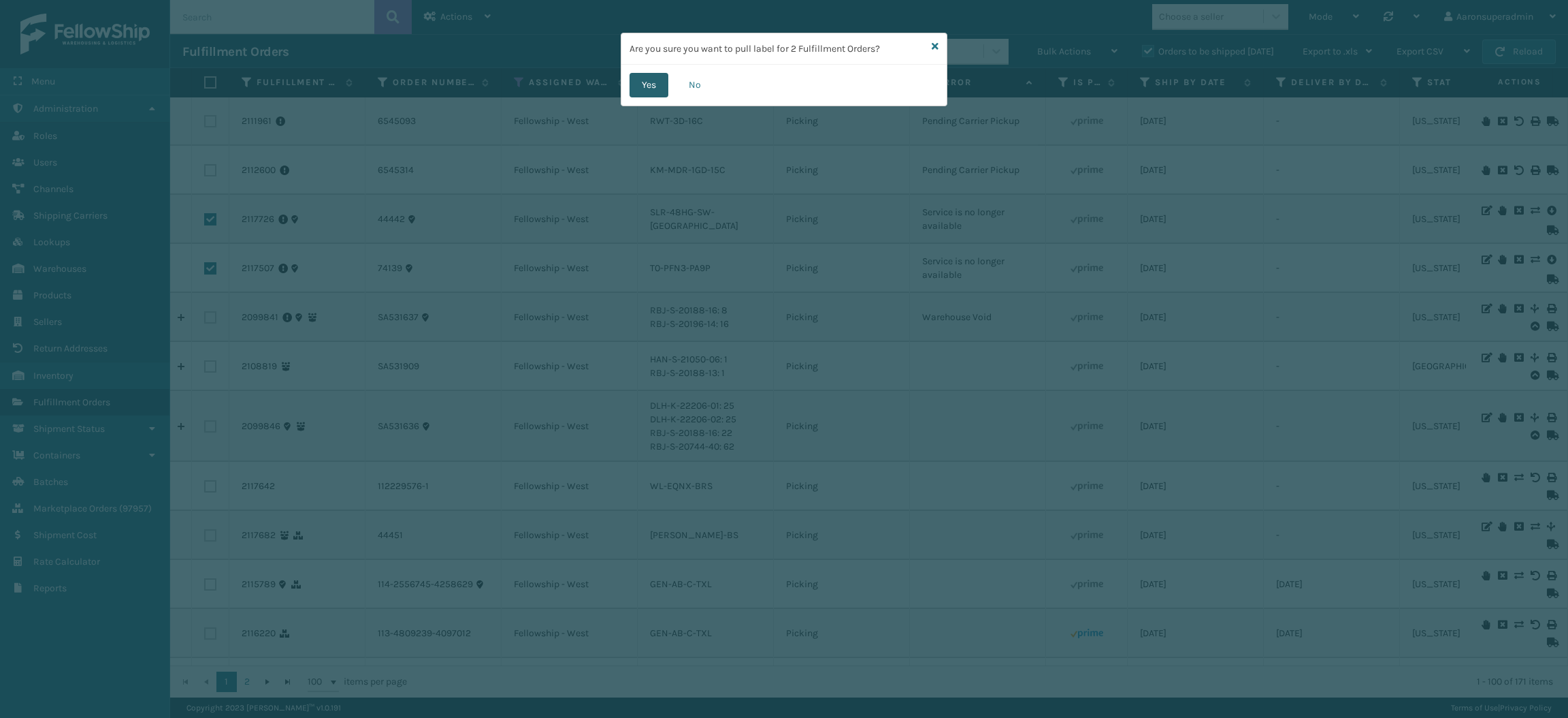
click at [642, 87] on button "Yes" at bounding box center [649, 85] width 39 height 24
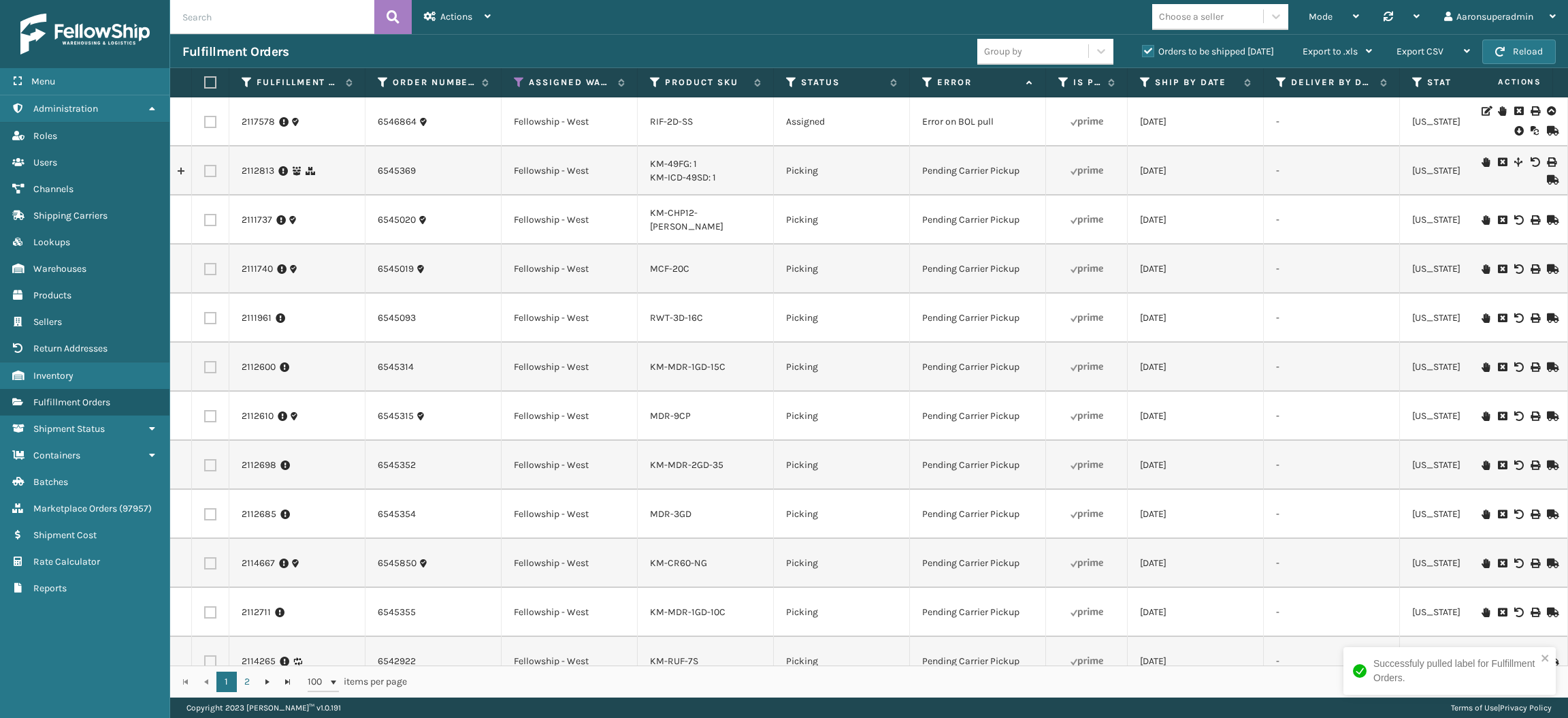
click at [513, 77] on th "Assigned Warehouse" at bounding box center [569, 82] width 136 height 30
click at [512, 81] on th "Assigned Warehouse" at bounding box center [569, 82] width 136 height 30
click at [520, 81] on icon at bounding box center [519, 82] width 11 height 12
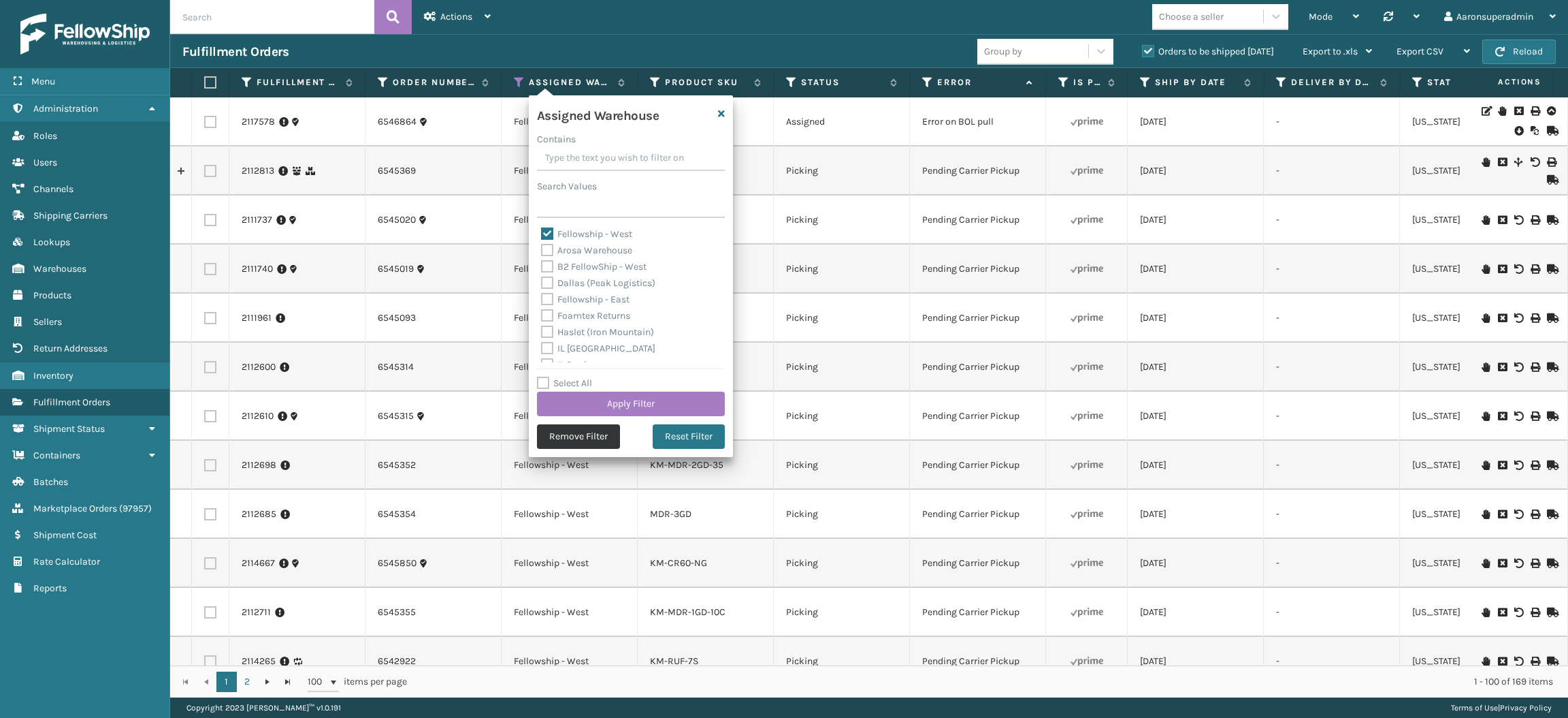
click at [581, 432] on button "Remove Filter" at bounding box center [579, 437] width 83 height 24
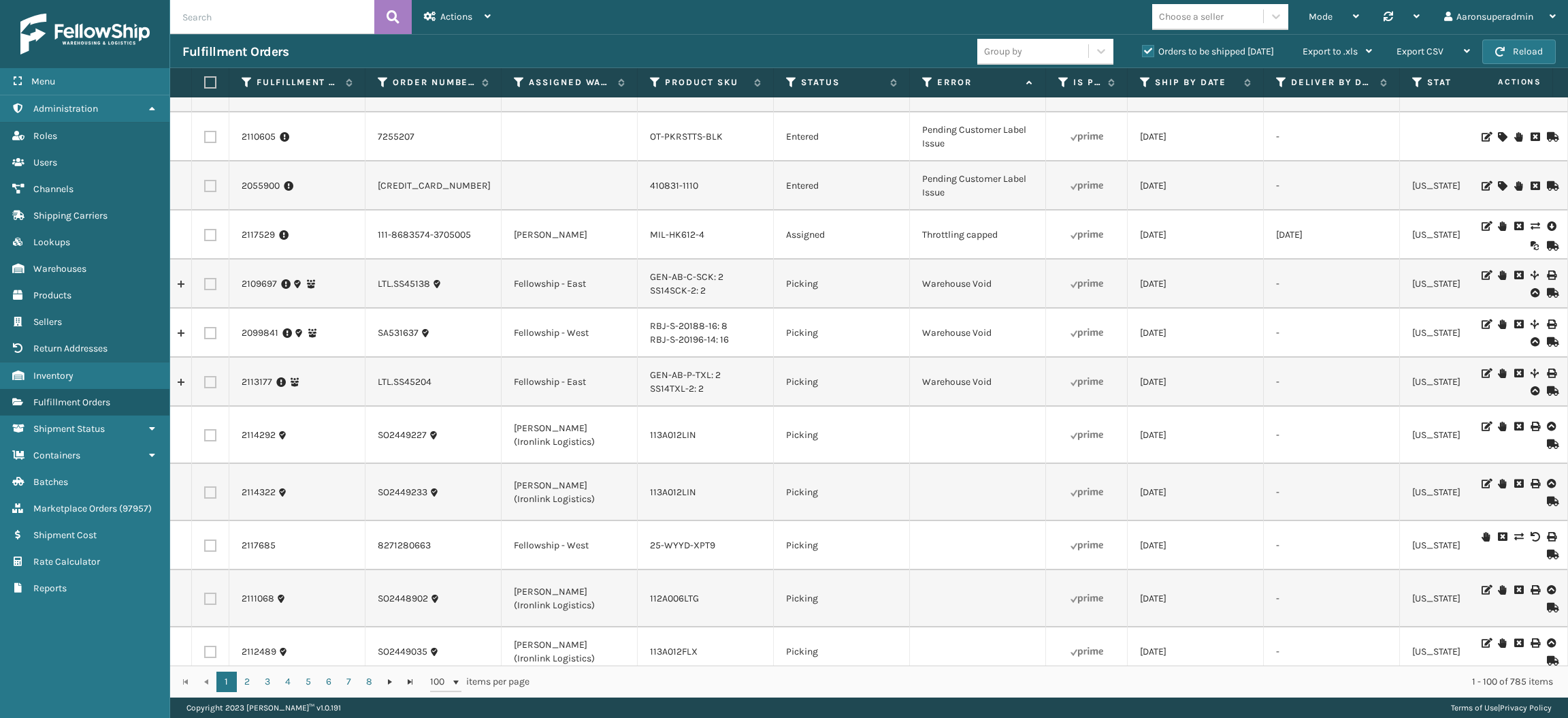
scroll to position [3226, 0]
click at [1513, 220] on div at bounding box center [1517, 235] width 77 height 31
click at [1531, 222] on icon at bounding box center [1534, 227] width 8 height 10
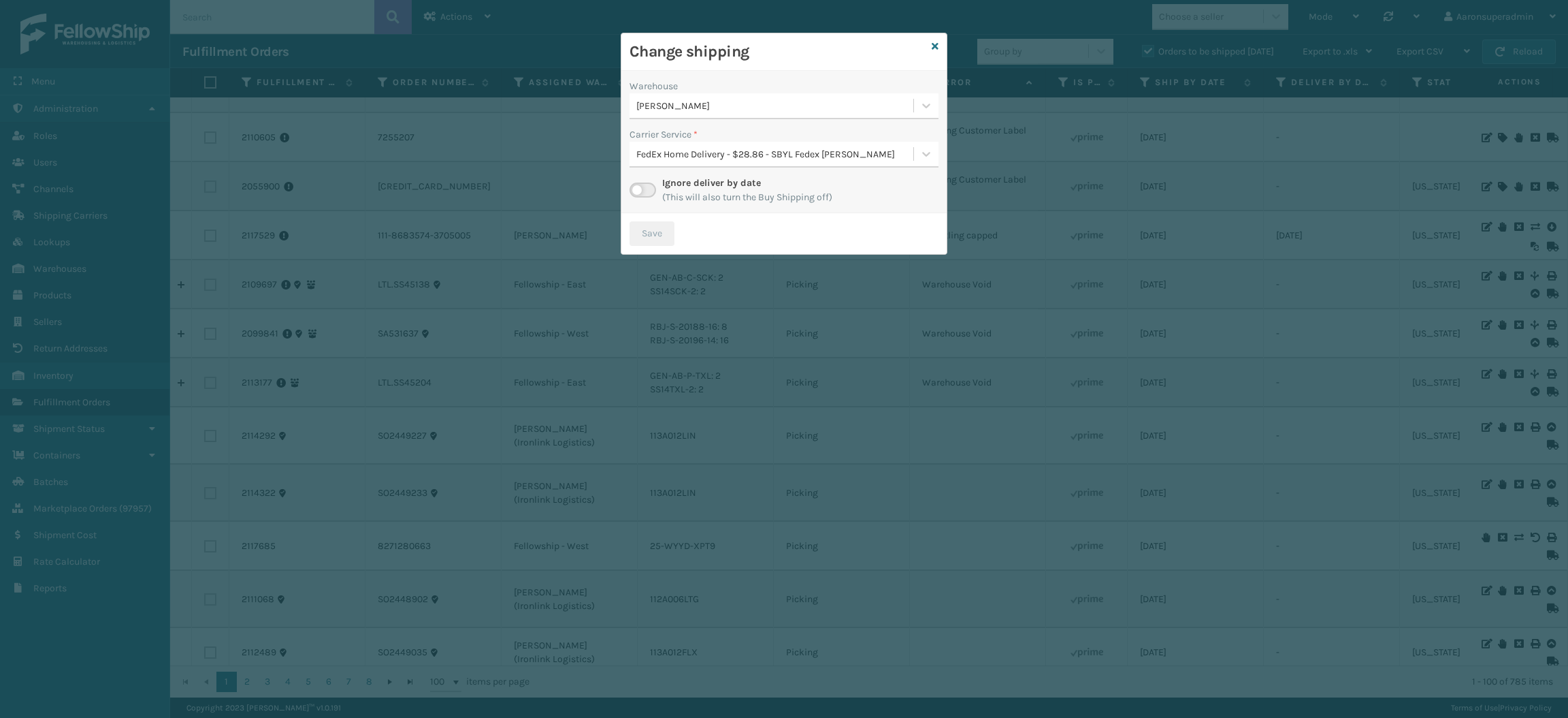
click at [650, 191] on label at bounding box center [643, 189] width 27 height 15
click at [639, 191] on input "checkbox" at bounding box center [634, 187] width 9 height 9
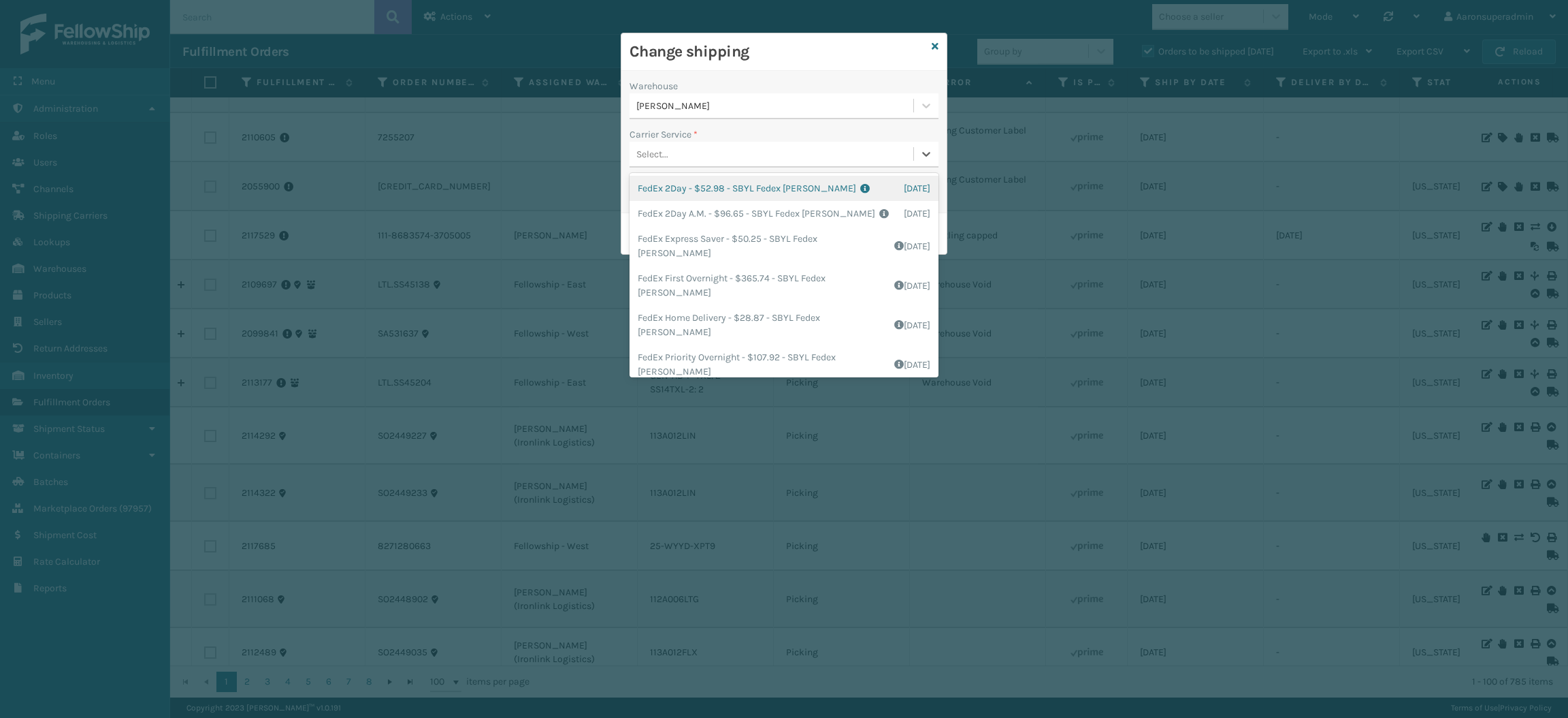
click at [712, 156] on div "Select..." at bounding box center [771, 155] width 284 height 23
click at [936, 43] on icon at bounding box center [935, 46] width 7 height 10
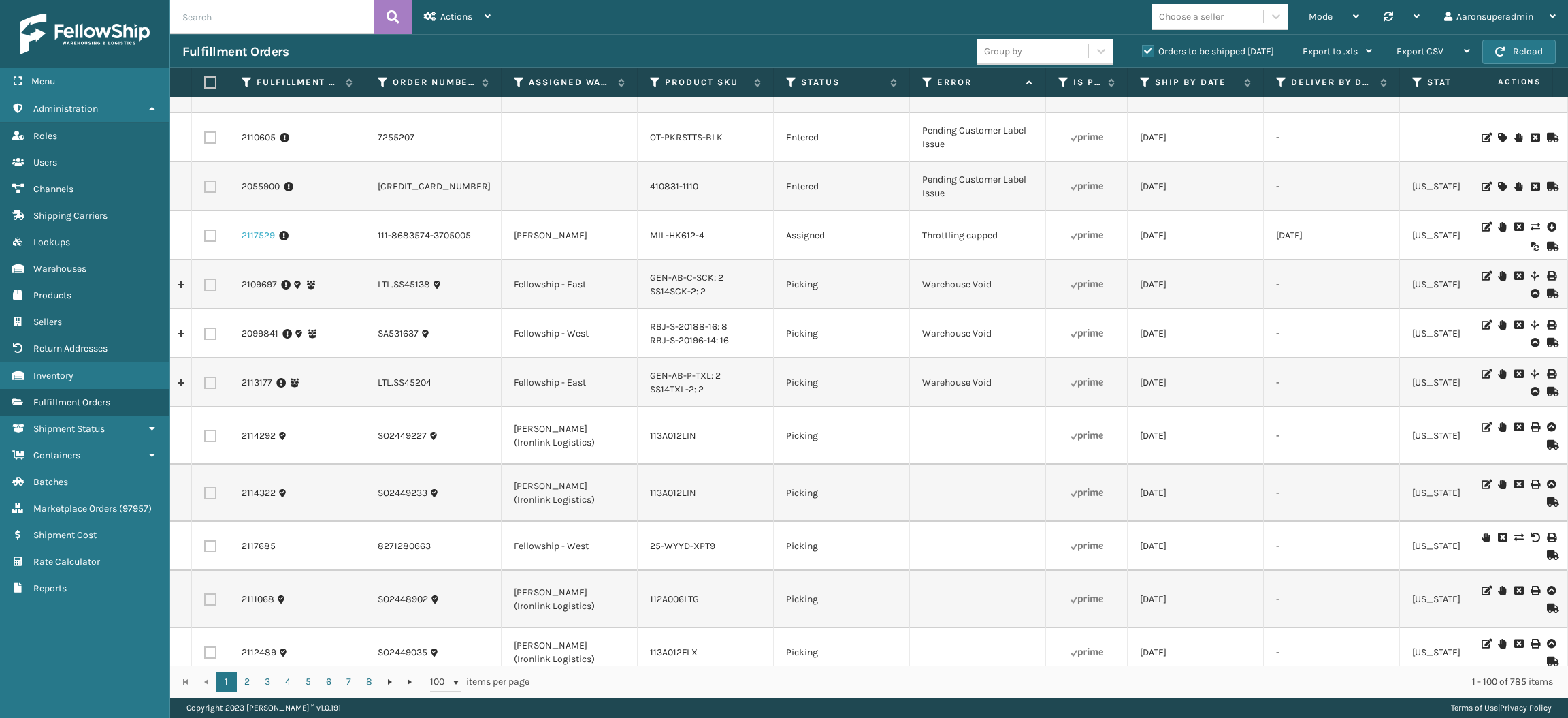
click at [266, 234] on link "2117529" at bounding box center [258, 236] width 33 height 14
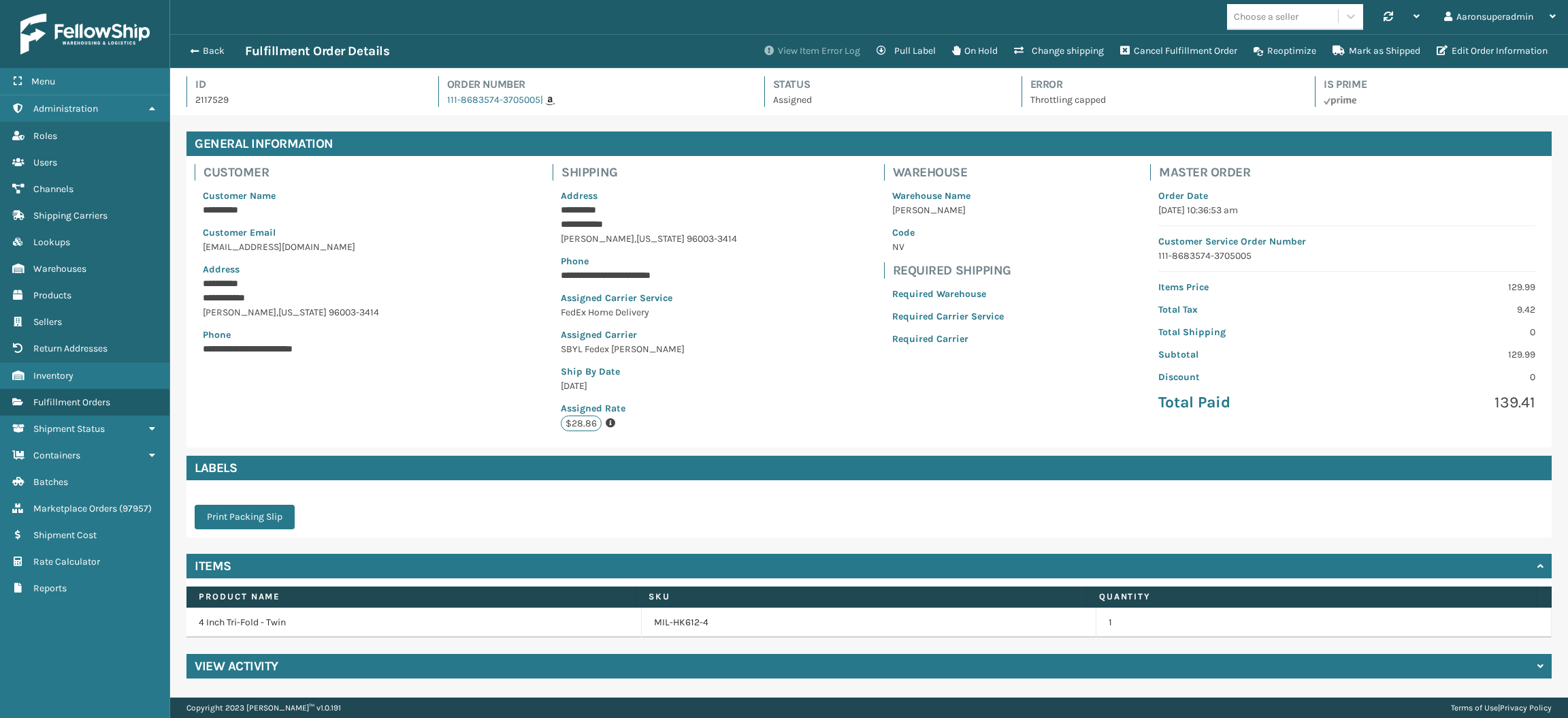
scroll to position [31, 1397]
click at [1054, 43] on button "Change shipping" at bounding box center [1059, 50] width 106 height 27
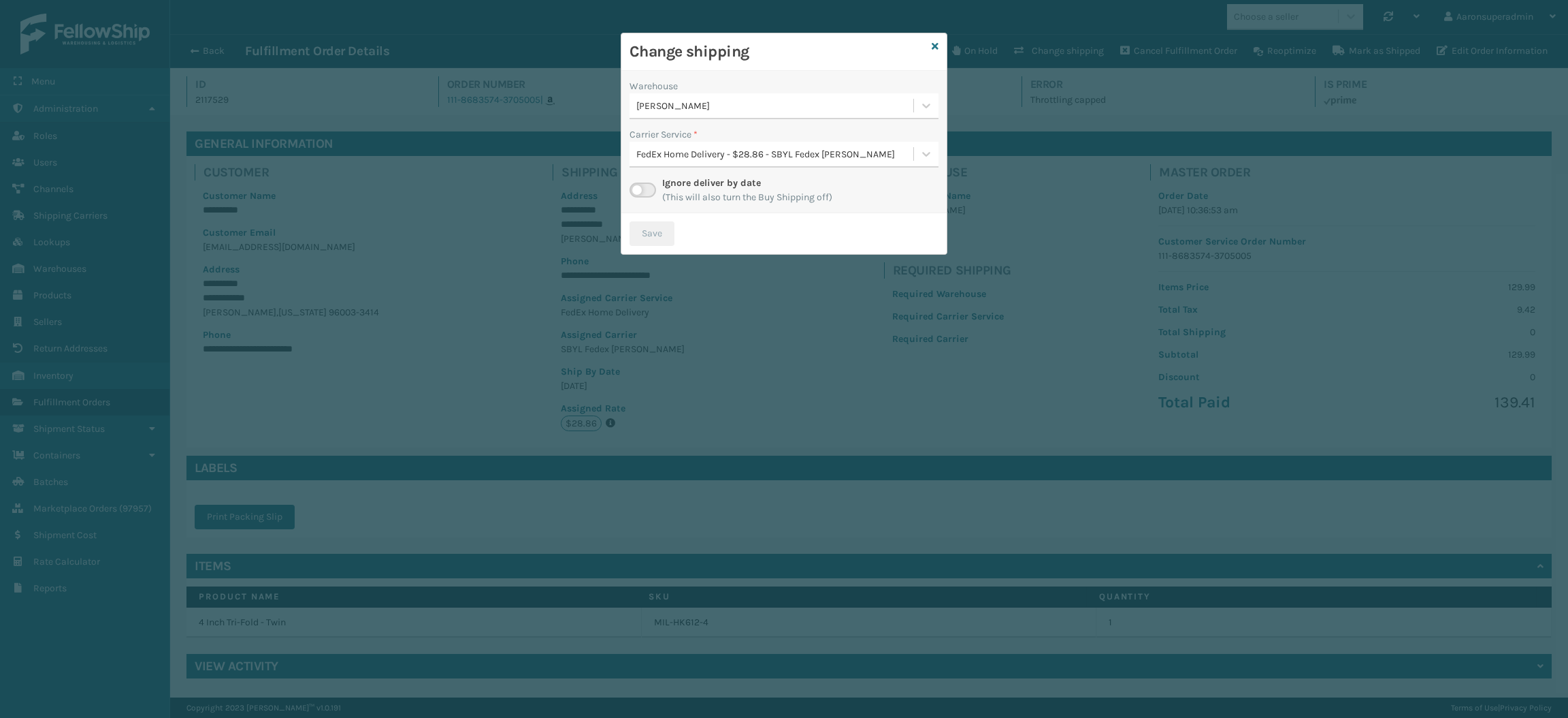
click at [640, 186] on label at bounding box center [643, 189] width 27 height 15
click at [639, 186] on input "checkbox" at bounding box center [634, 187] width 9 height 9
click at [691, 158] on div "Select..." at bounding box center [771, 155] width 284 height 23
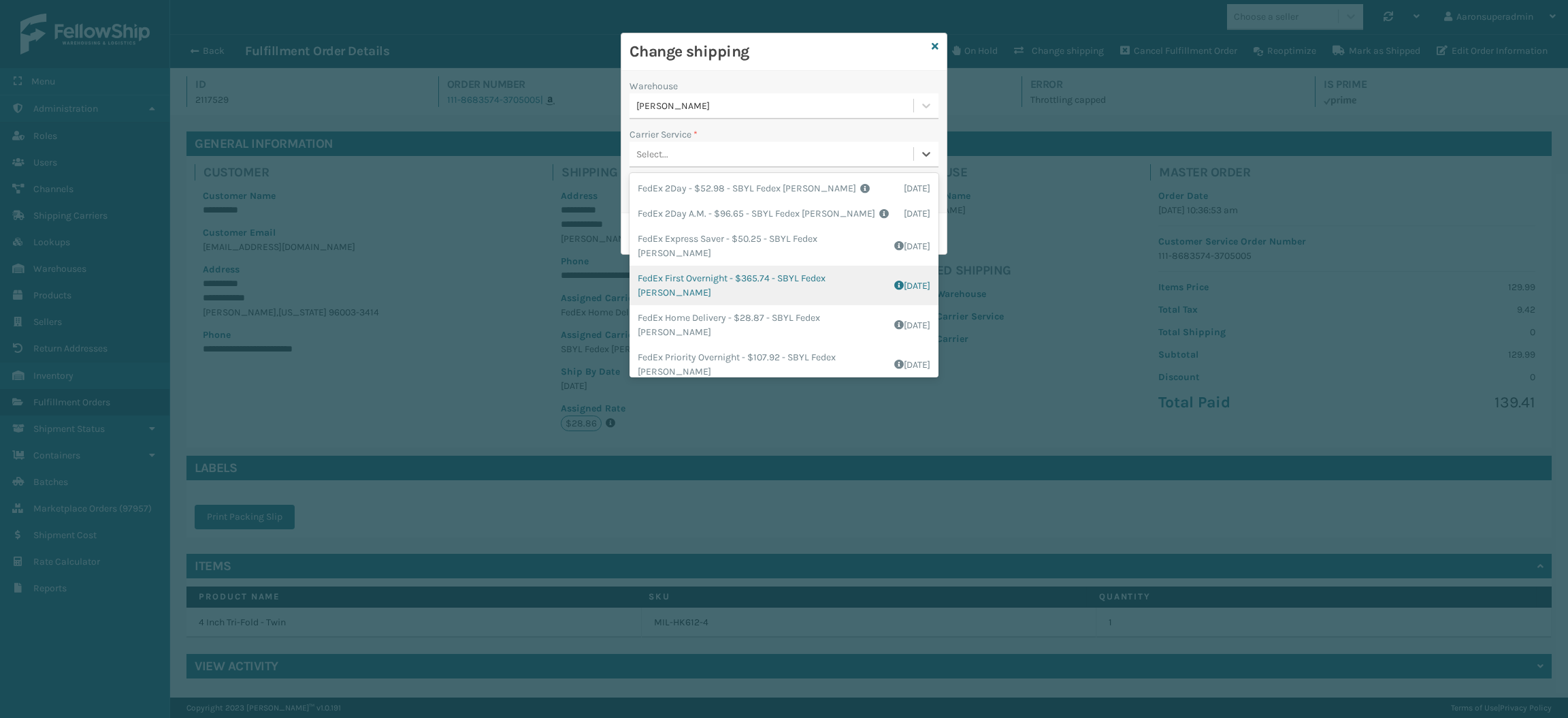
click at [672, 286] on div "FedEx First Overnight - $365.74 - SBYL Fedex [PERSON_NAME] Shipping Cost $351.7…" at bounding box center [784, 285] width 309 height 39
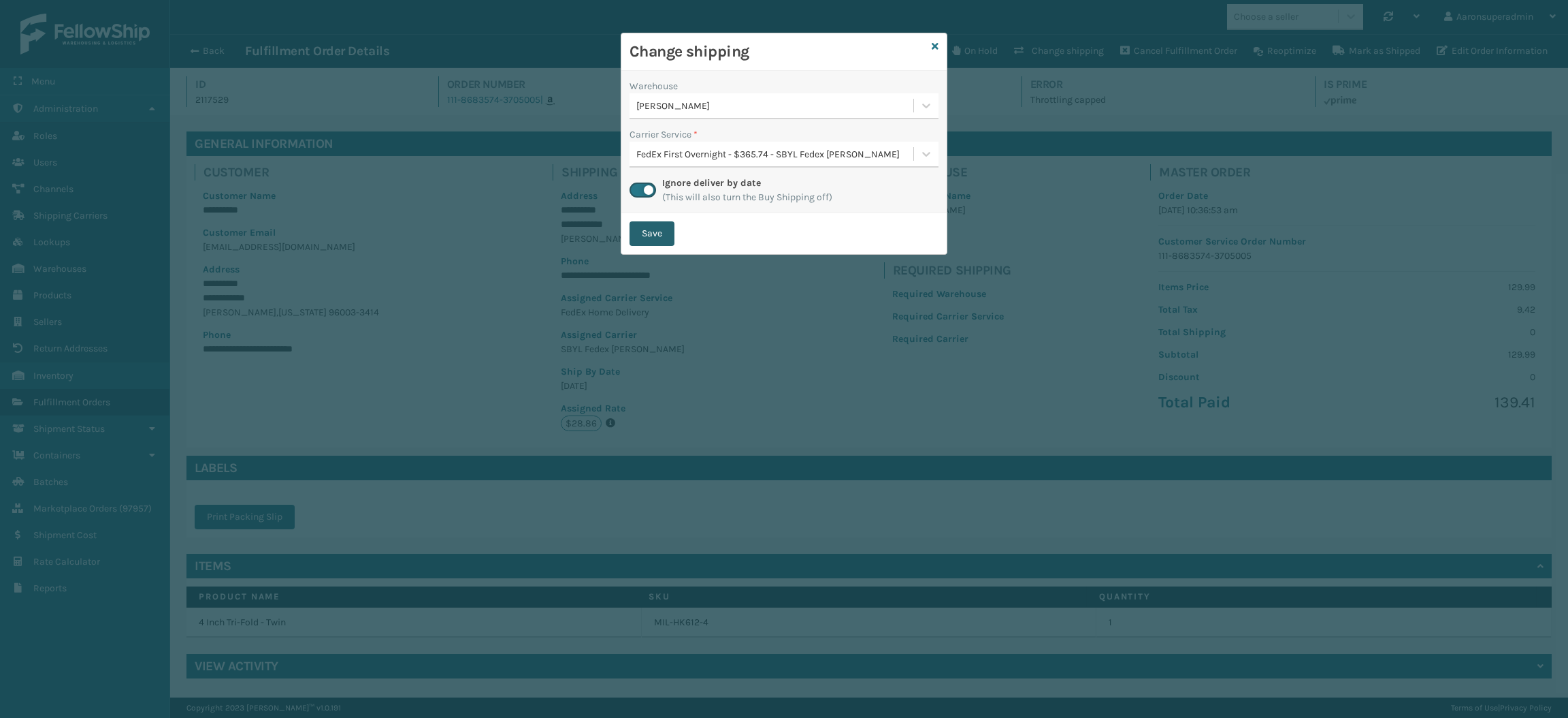
click at [648, 229] on button "Save" at bounding box center [653, 234] width 45 height 24
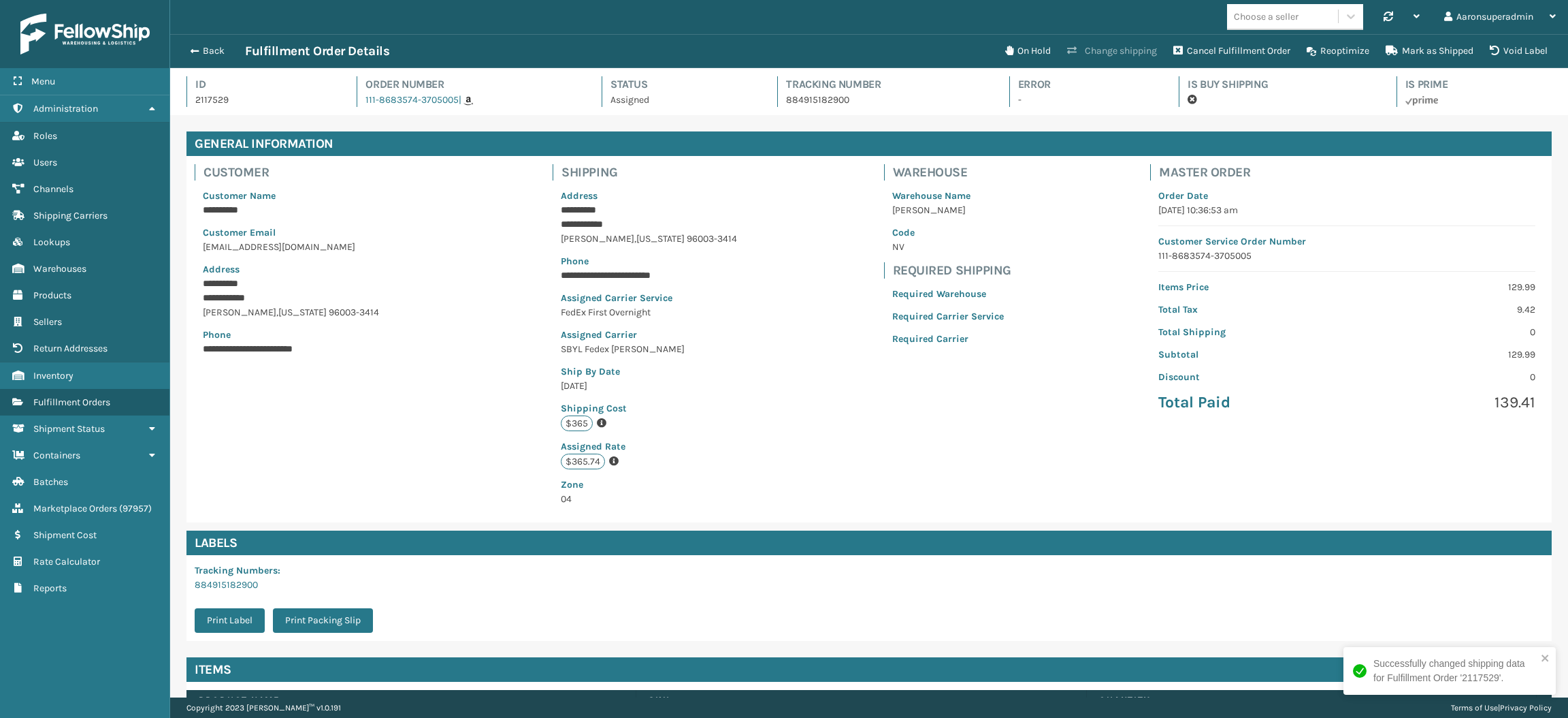
click at [1097, 51] on button "Change shipping" at bounding box center [1112, 50] width 106 height 27
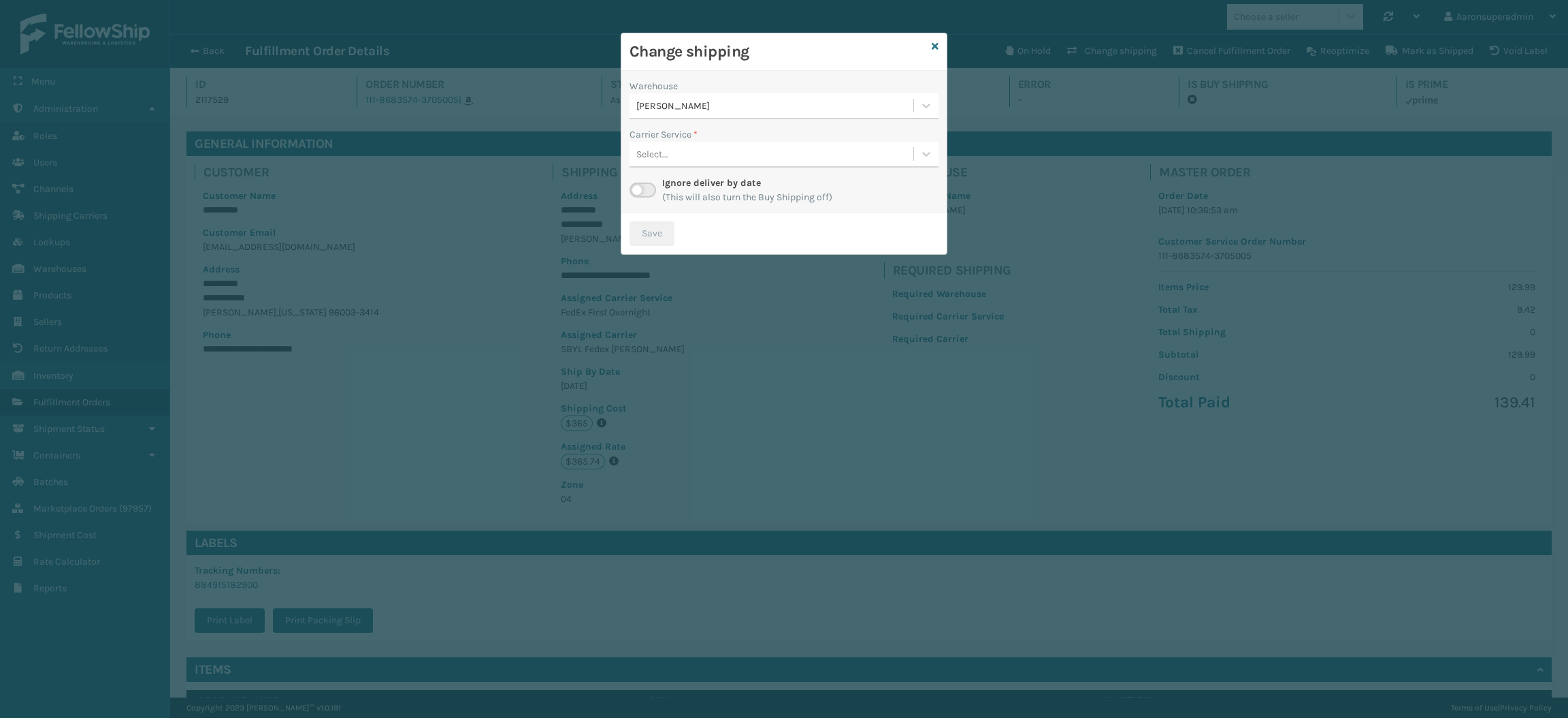
click at [643, 185] on label at bounding box center [643, 189] width 27 height 15
click at [639, 185] on input "checkbox" at bounding box center [634, 187] width 9 height 9
click at [652, 150] on div "Select..." at bounding box center [652, 154] width 32 height 14
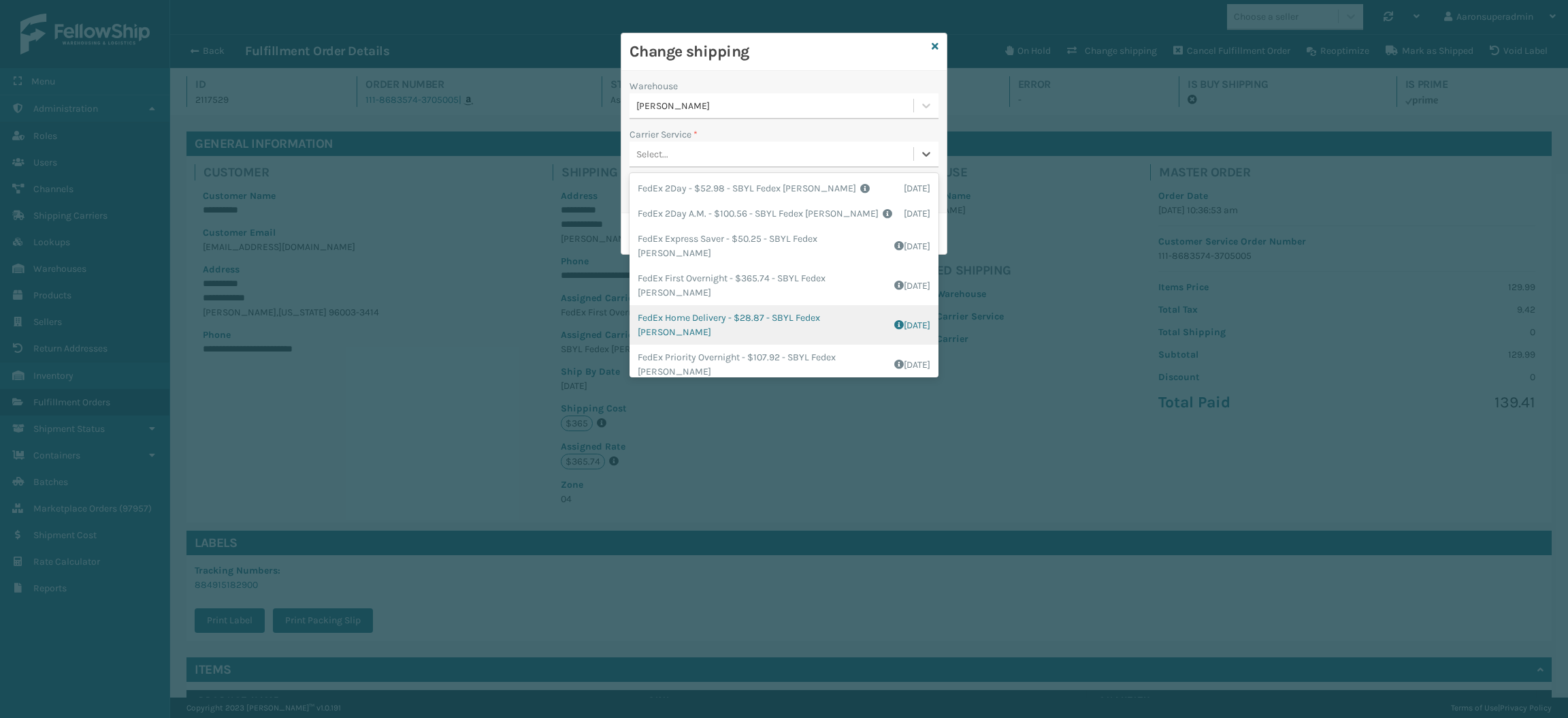
click at [676, 322] on div "FedEx Home Delivery - $28.87 - SBYL Fedex [PERSON_NAME] Shipping Cost $14.87 Su…" at bounding box center [784, 324] width 309 height 39
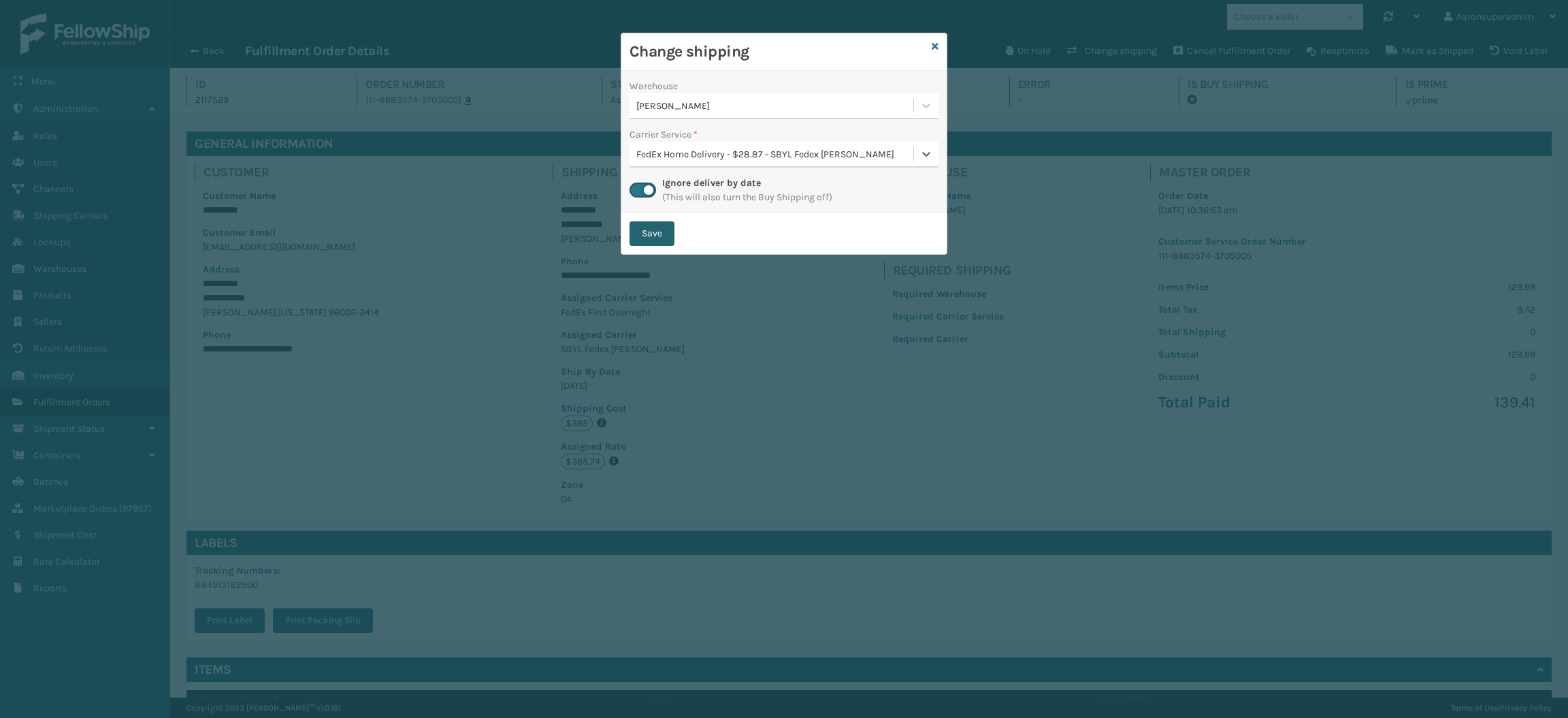
click at [650, 234] on button "Save" at bounding box center [653, 234] width 45 height 24
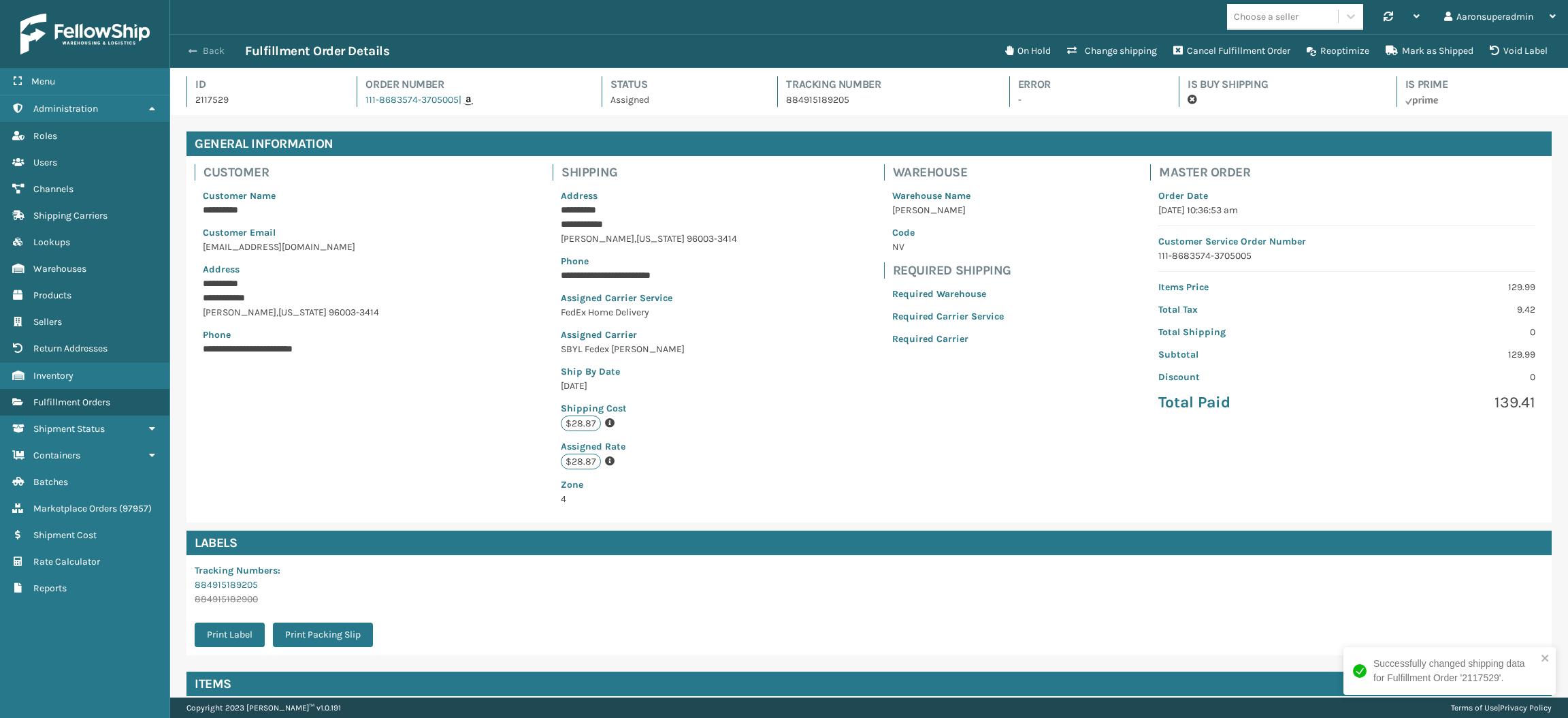
click at [202, 47] on button "Back" at bounding box center [213, 51] width 62 height 12
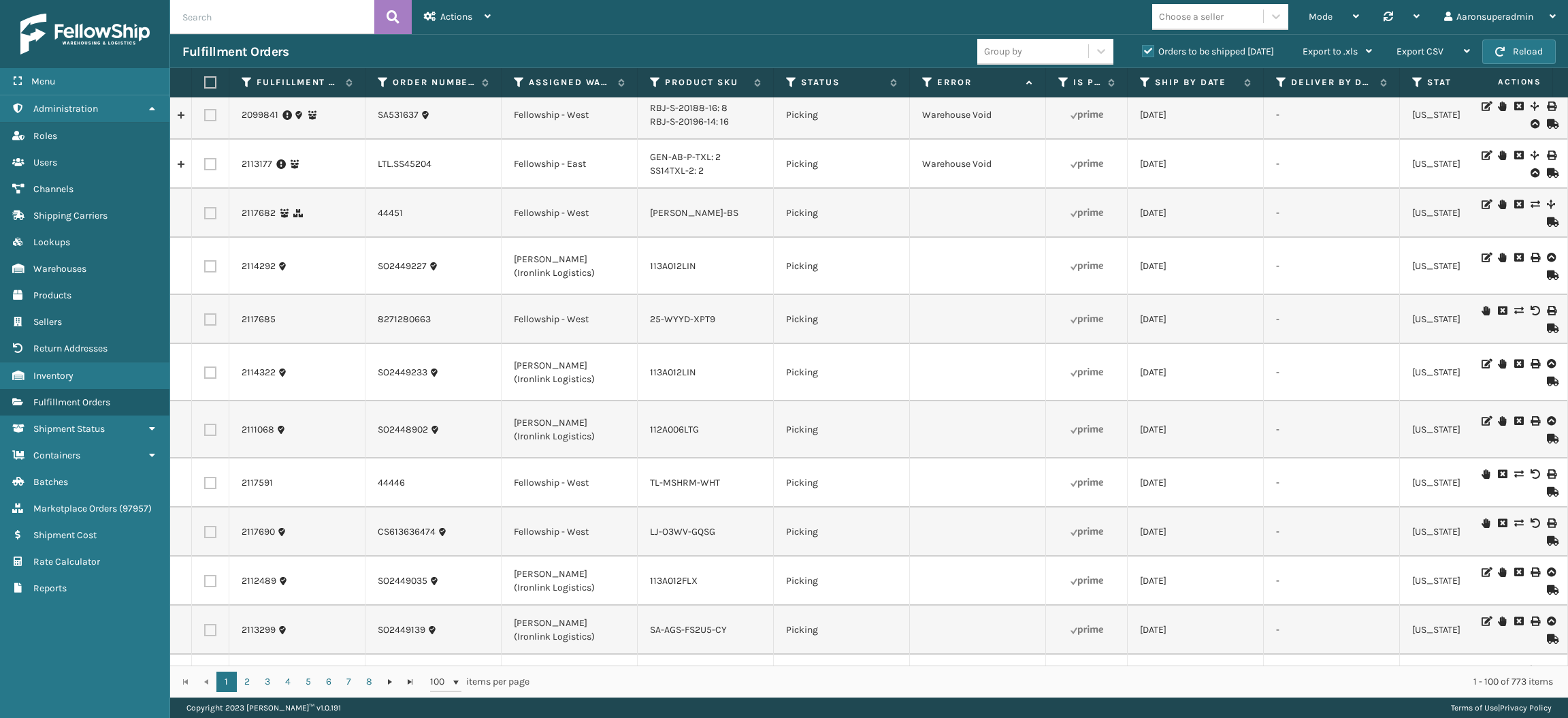
scroll to position [3394, 0]
